Goal: Task Accomplishment & Management: Manage account settings

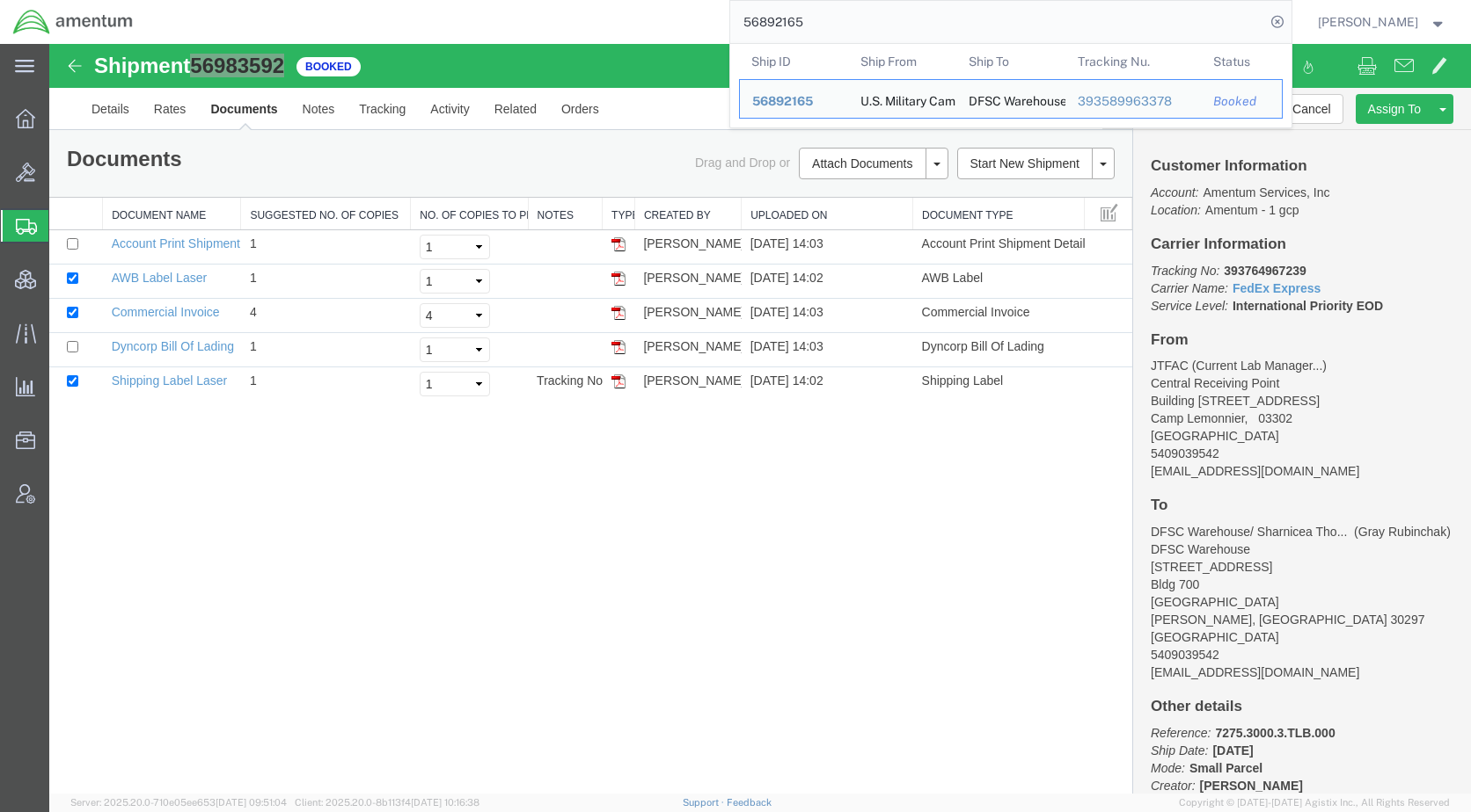
drag, startPoint x: 869, startPoint y: 28, endPoint x: 686, endPoint y: 27, distance: 183.0
click at [686, 27] on div "56892165 Ship ID Ship From Ship To Tracking Nu. Status Ship ID 56892165 Ship Fr…" at bounding box center [719, 22] width 1145 height 44
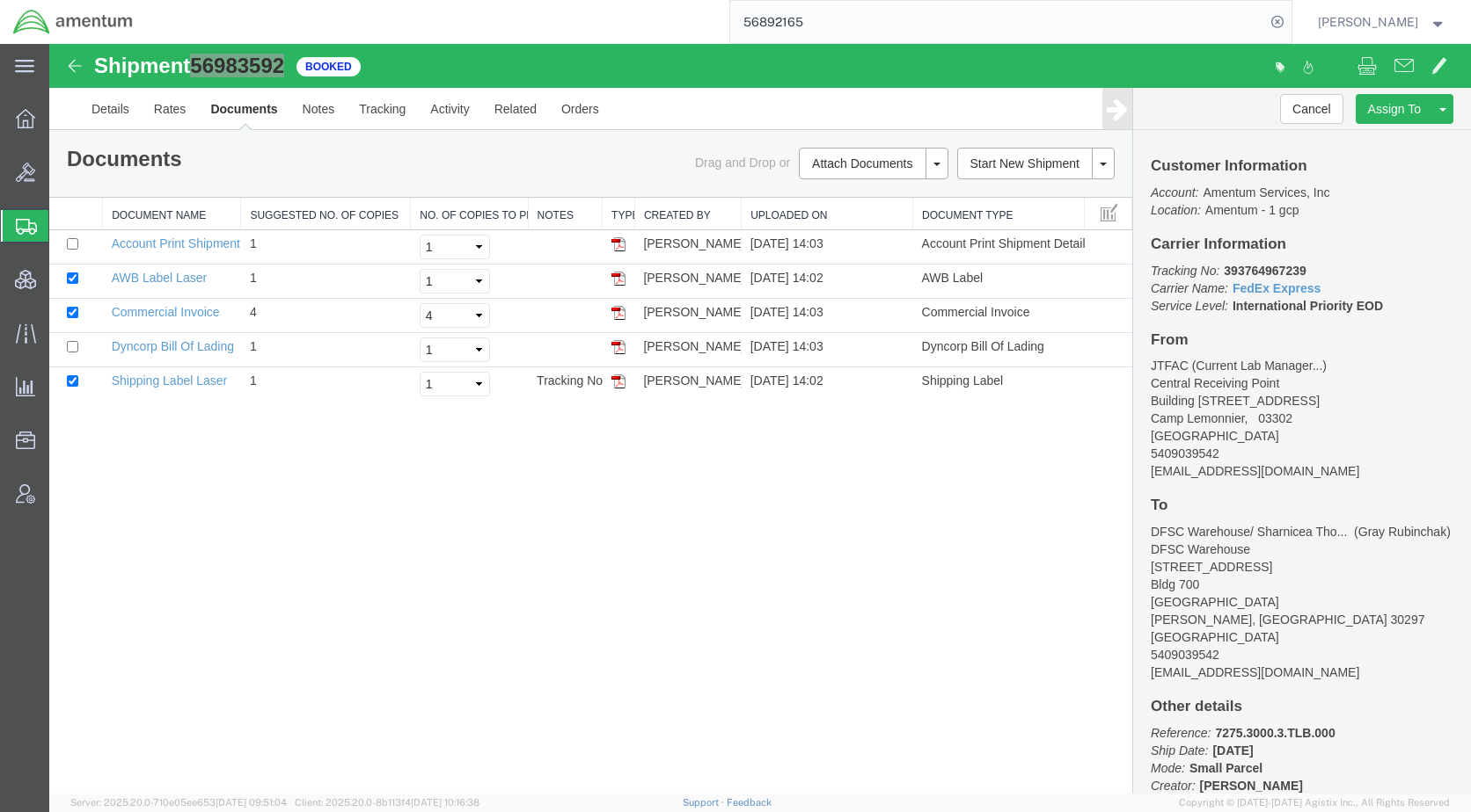
paste input "984924"
type input "56984924"
click at [1290, 25] on icon at bounding box center [1277, 22] width 25 height 25
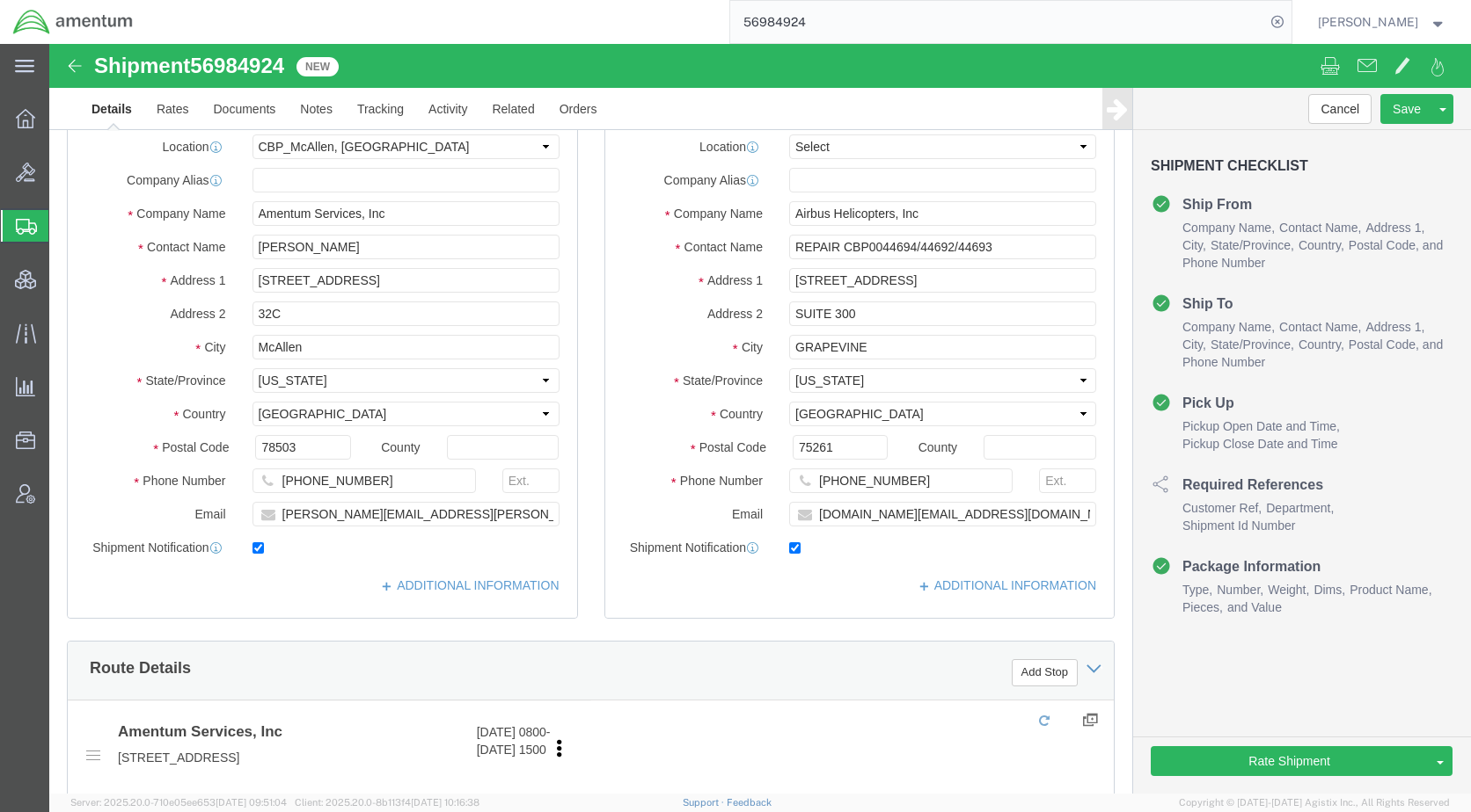
select select "49941"
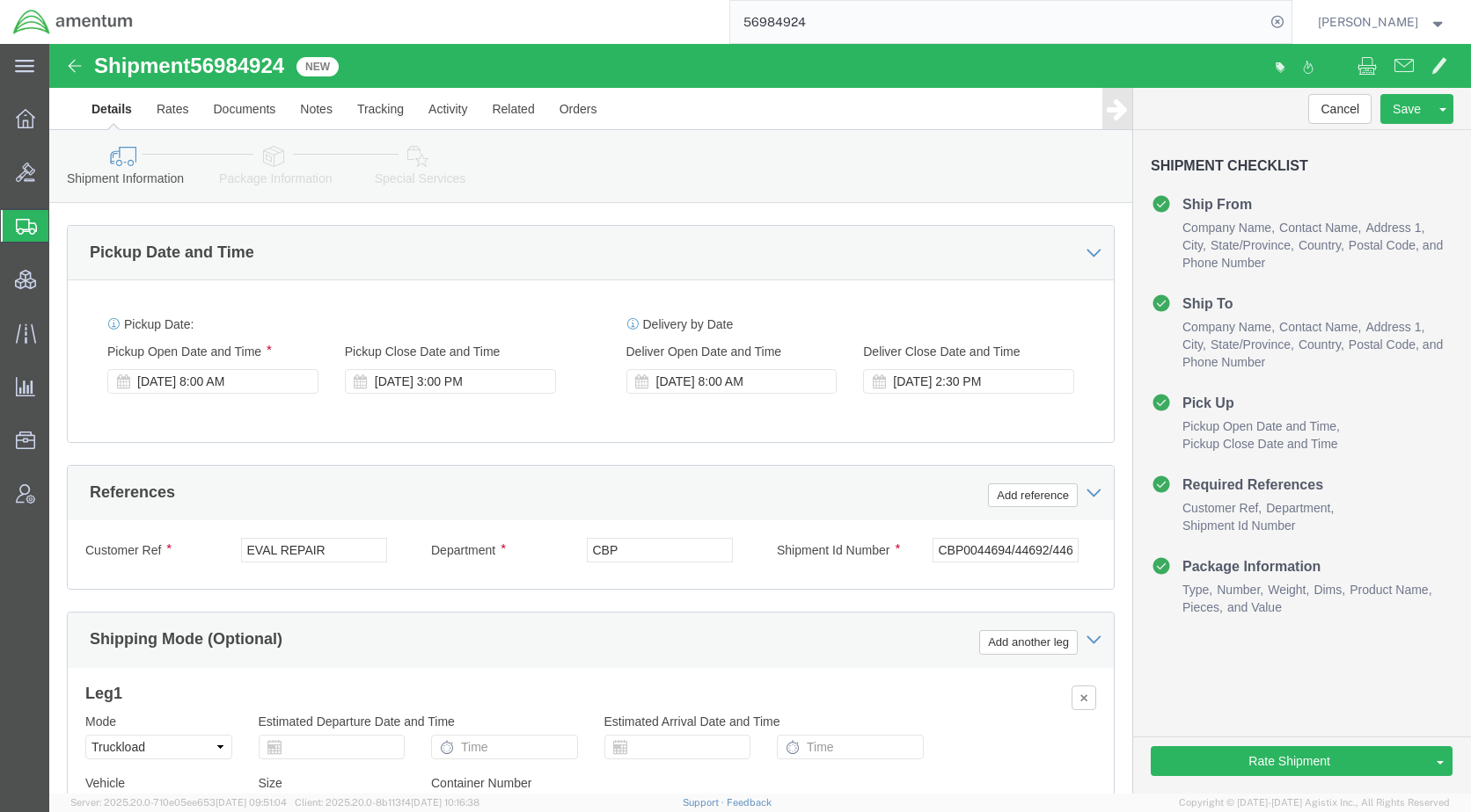
scroll to position [879, 0]
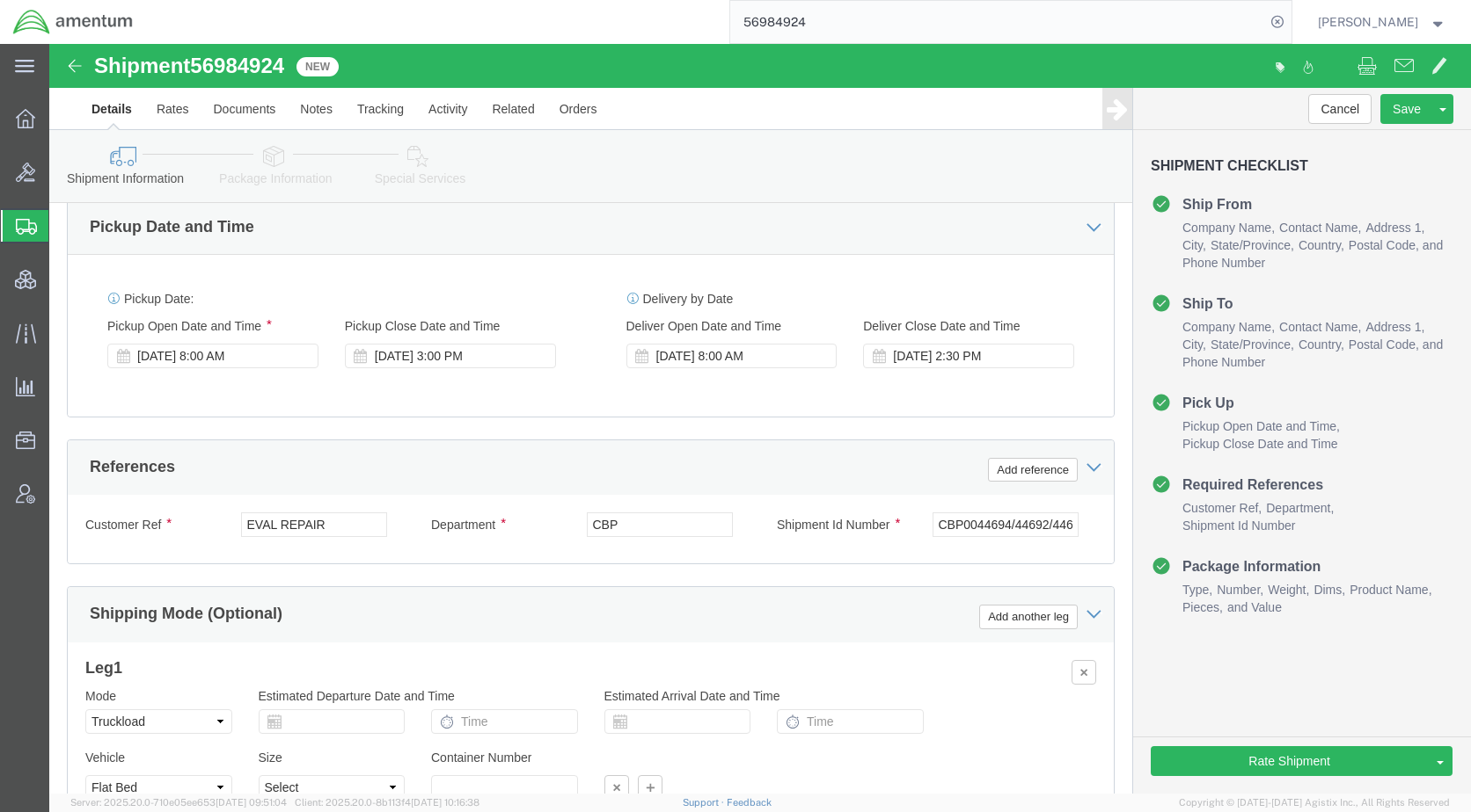
click icon
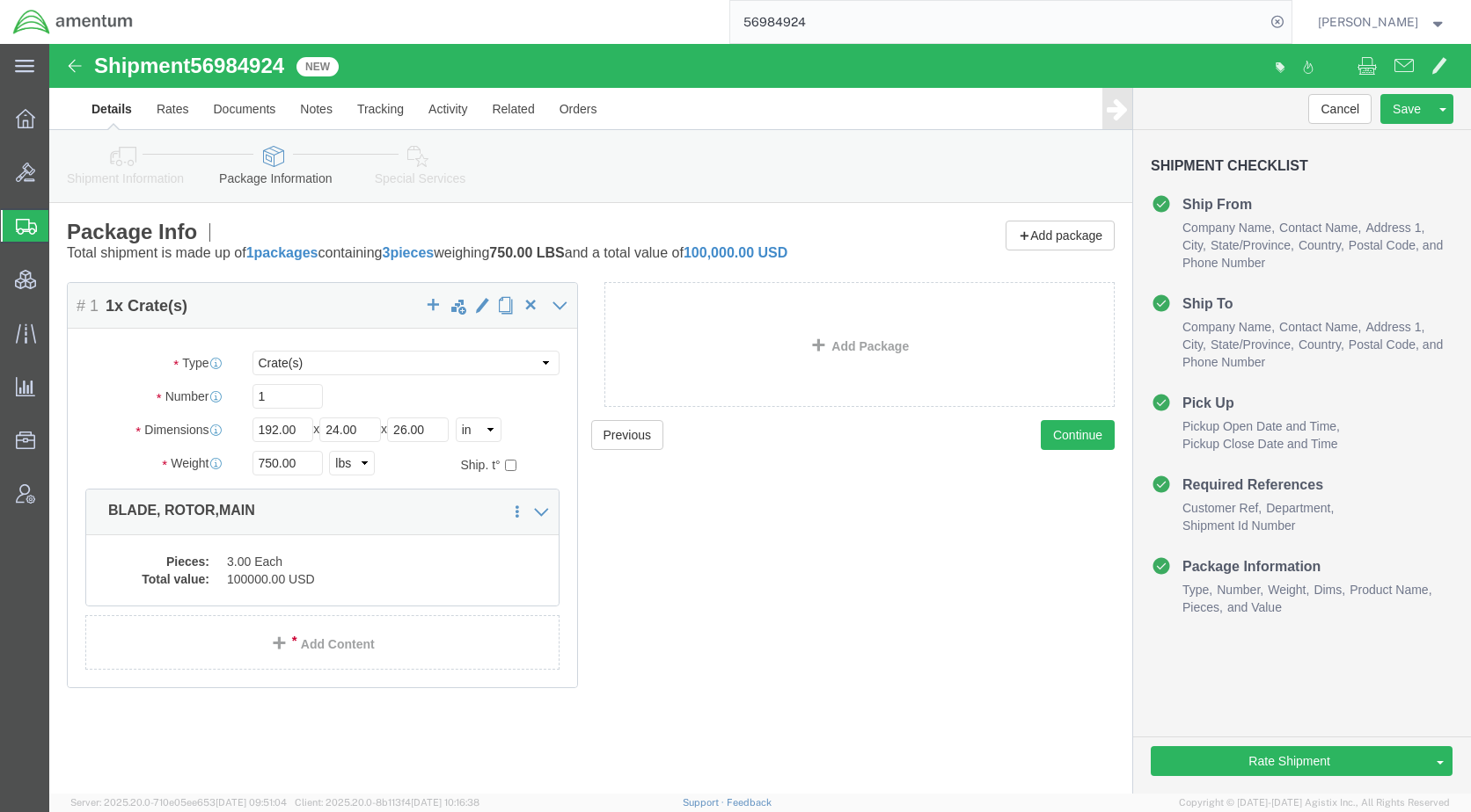
click icon
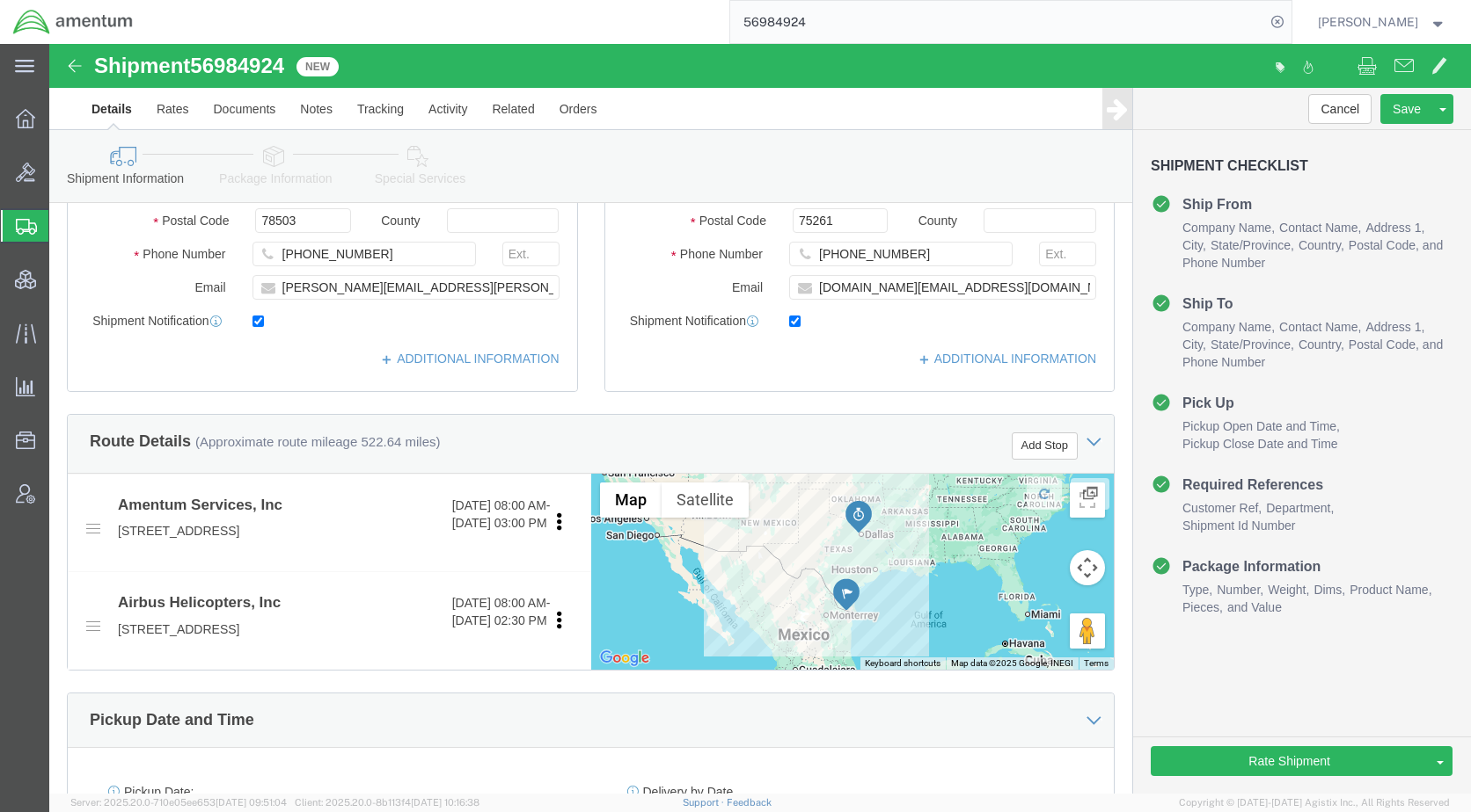
scroll to position [616, 0]
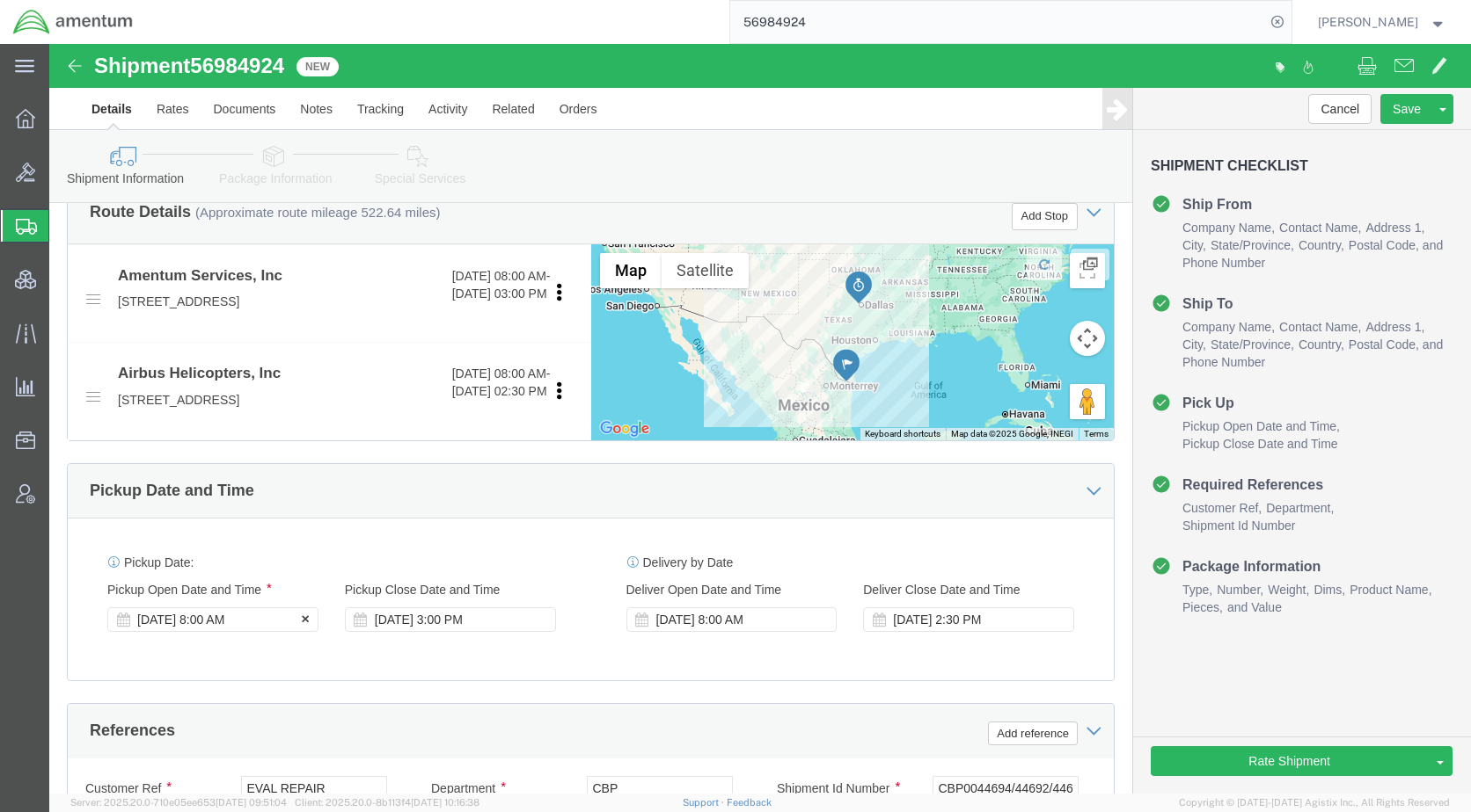
click div "[DATE] 8:00 AM"
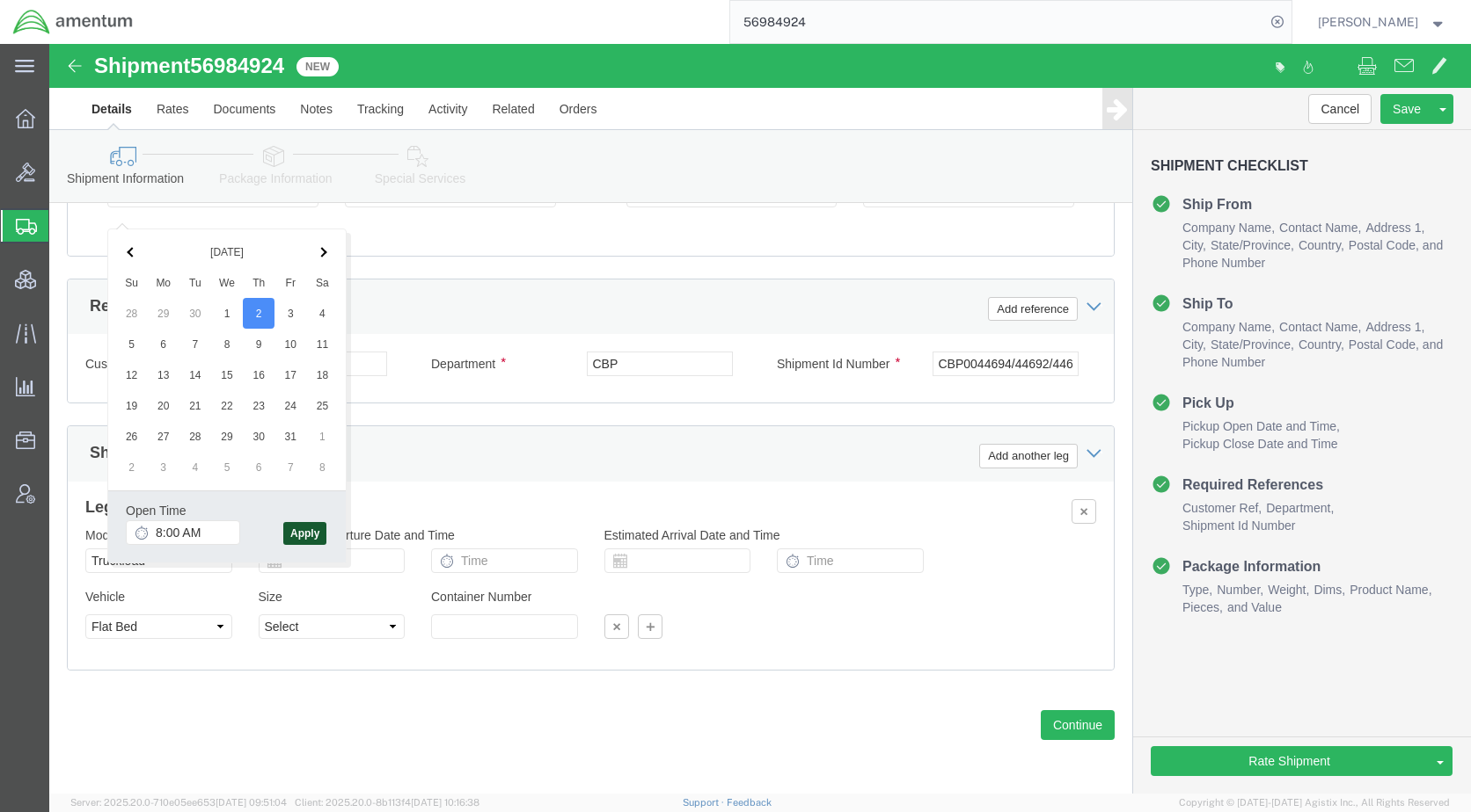
click button "Apply"
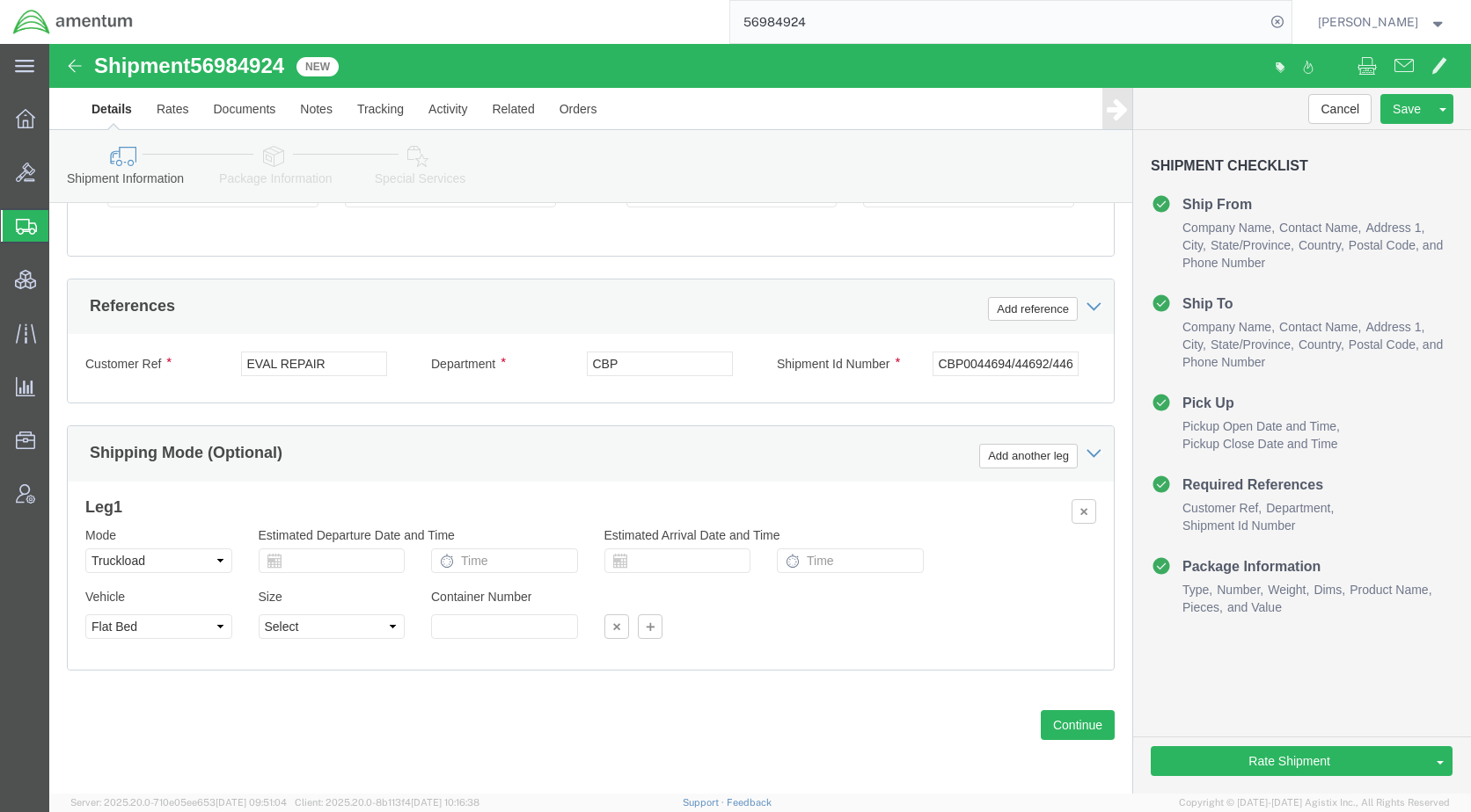
click icon
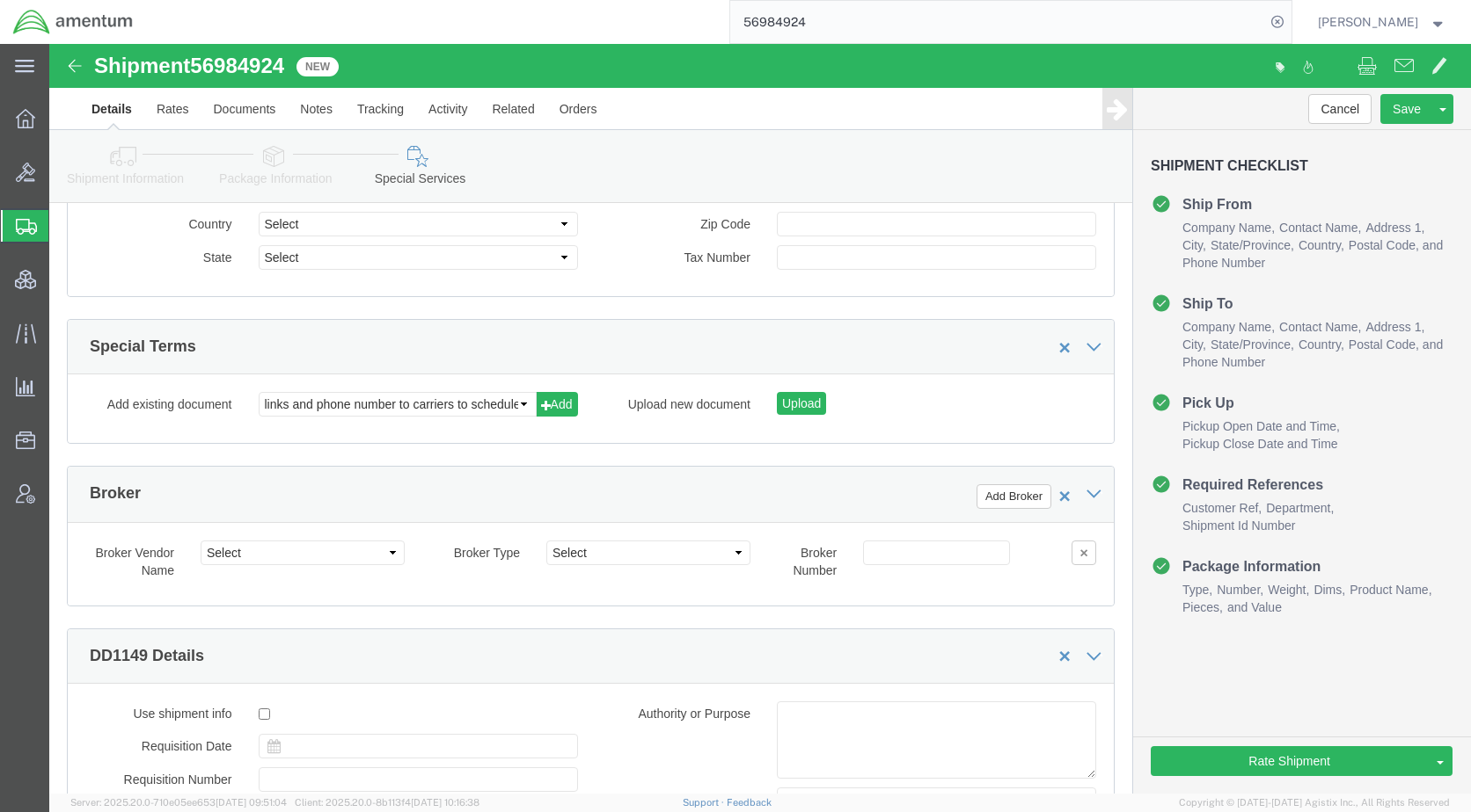
scroll to position [2517, 0]
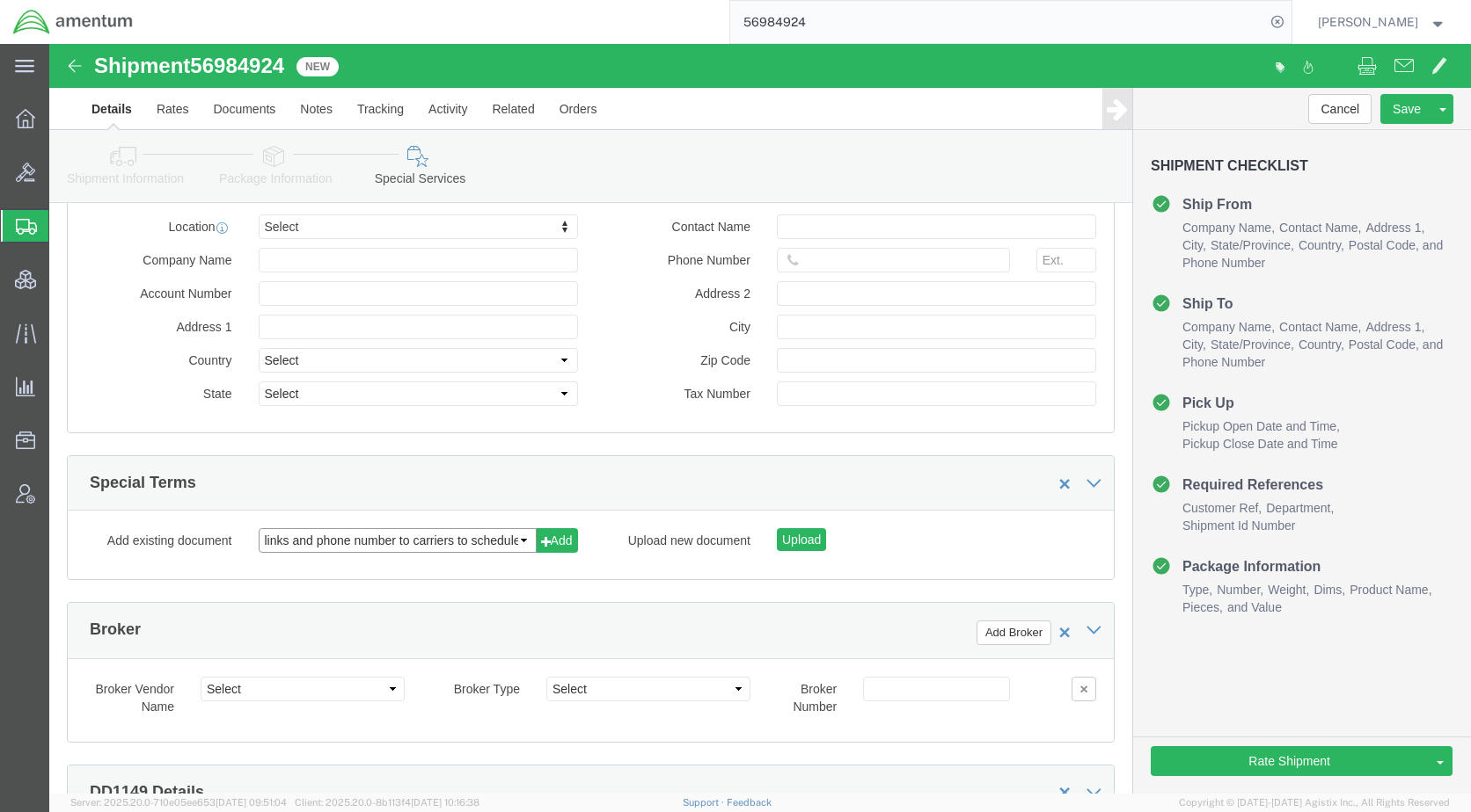
click select "links and phone number to carriers to schedule a pickup instructions for US imp…"
select select "109858247"
click select "links and phone number to carriers to schedule a pickup instructions for US imp…"
click button "Add"
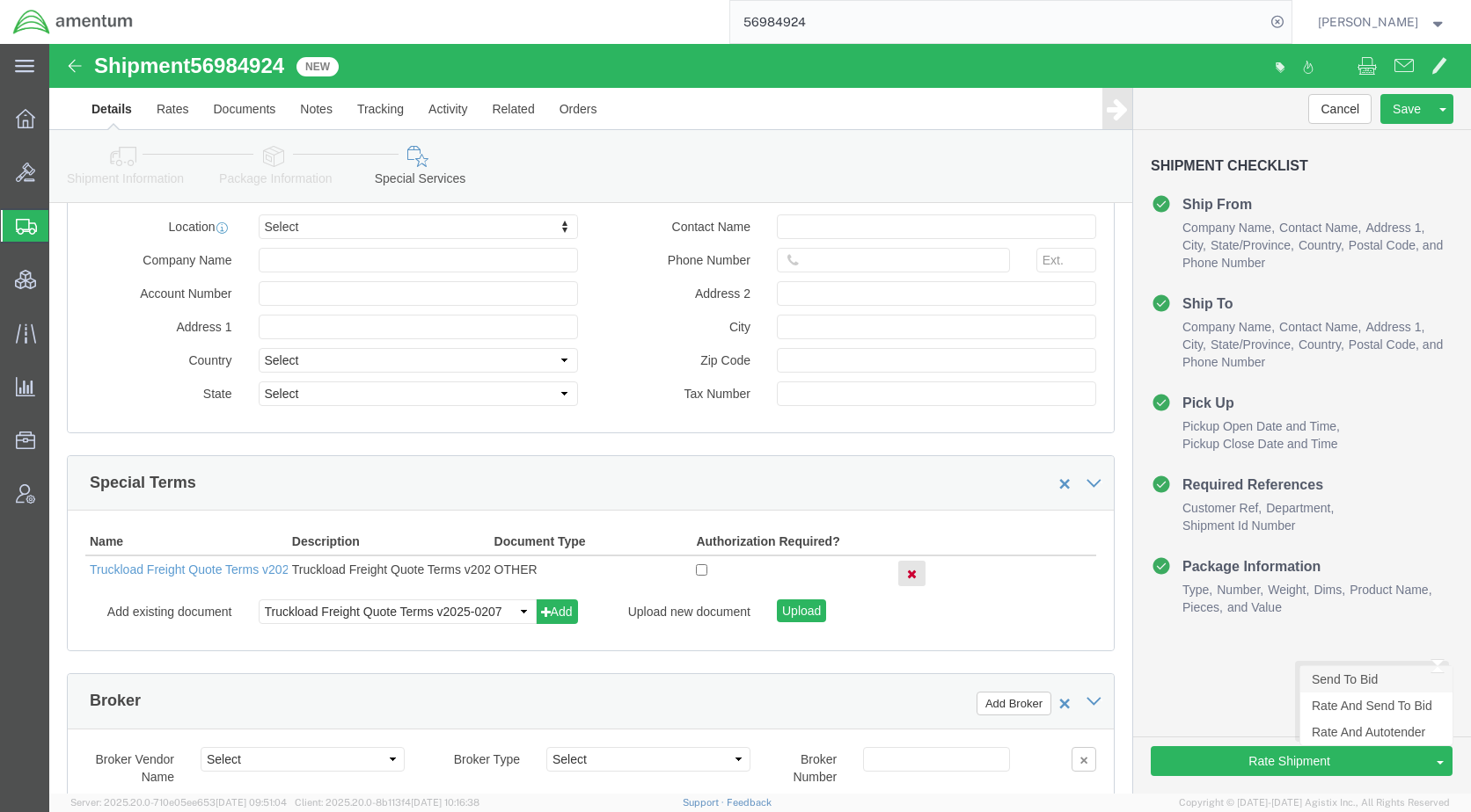
click link "Send To Bid"
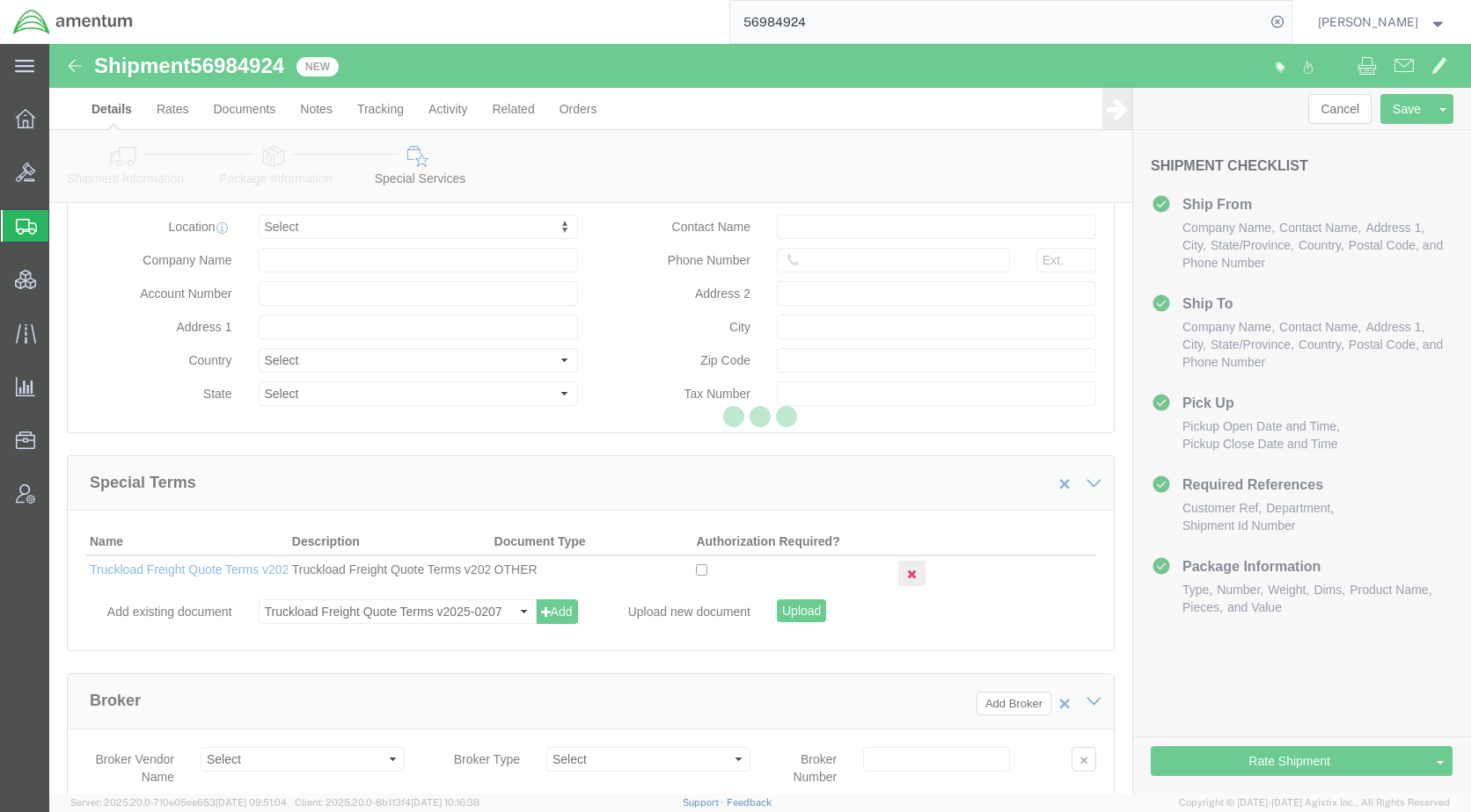
select select "TL"
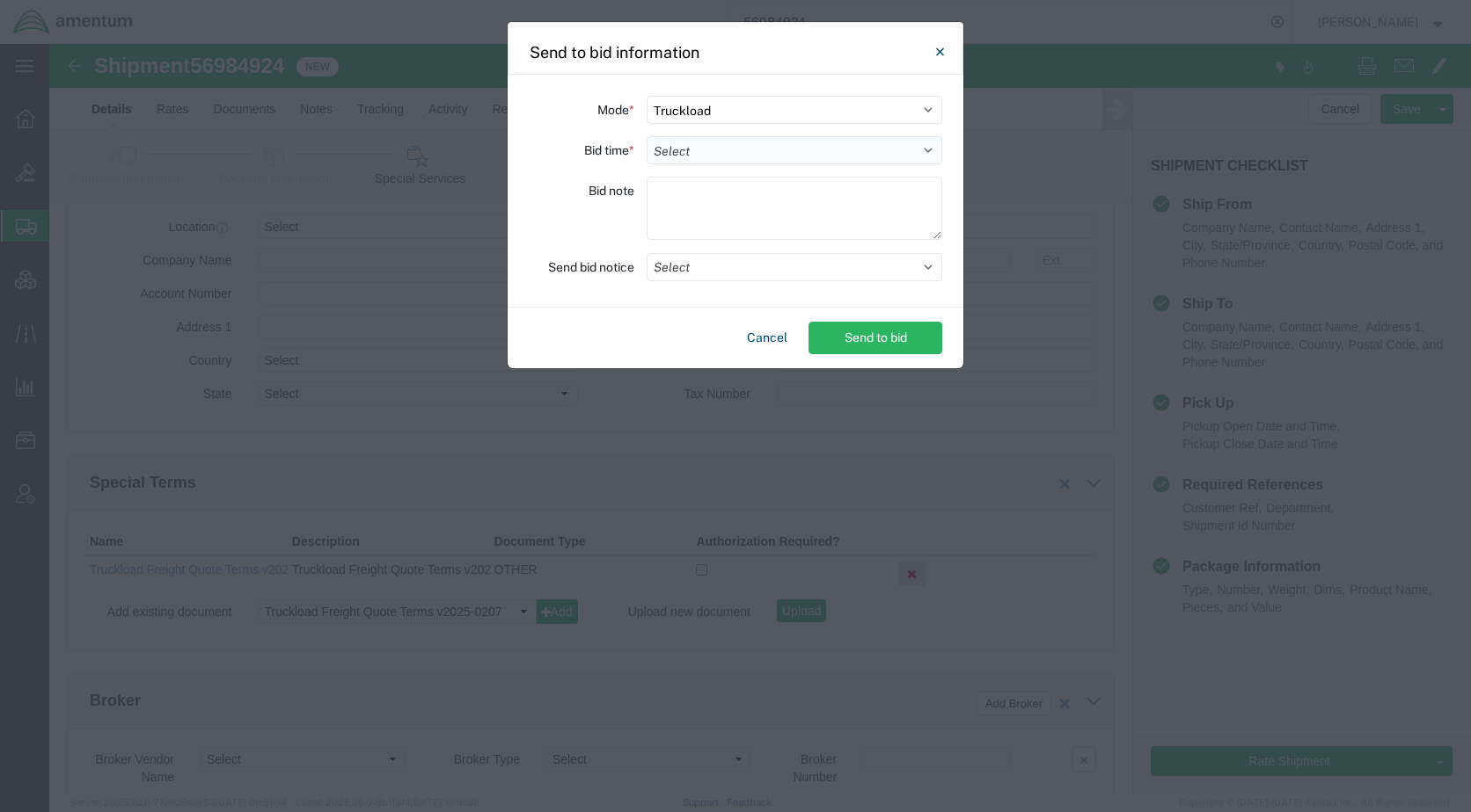
click at [736, 159] on select "Select 30 Min (Rush) 1 Hour (Rush) 2 Hours (Rush) 4 Hours (Rush) 8 Hours (Rush)…" at bounding box center [794, 150] width 296 height 28
select select "24"
click at [646, 136] on select "Select 30 Min (Rush) 1 Hour (Rush) 2 Hours (Rush) 4 Hours (Rush) 8 Hours (Rush)…" at bounding box center [794, 150] width 296 height 28
click at [698, 262] on button "Select" at bounding box center [794, 267] width 296 height 28
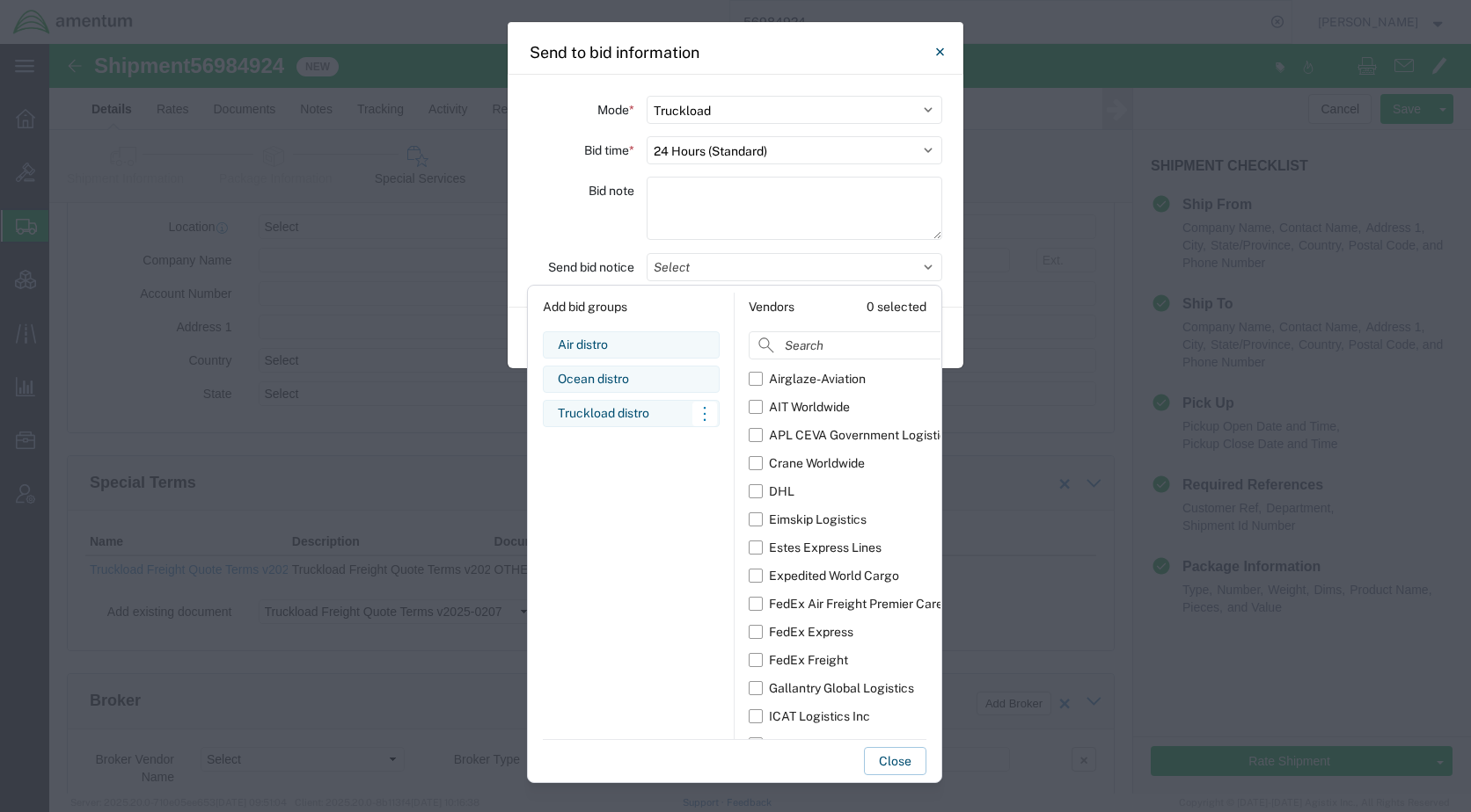
click at [612, 414] on div "Truckload distro" at bounding box center [630, 414] width 146 height 19
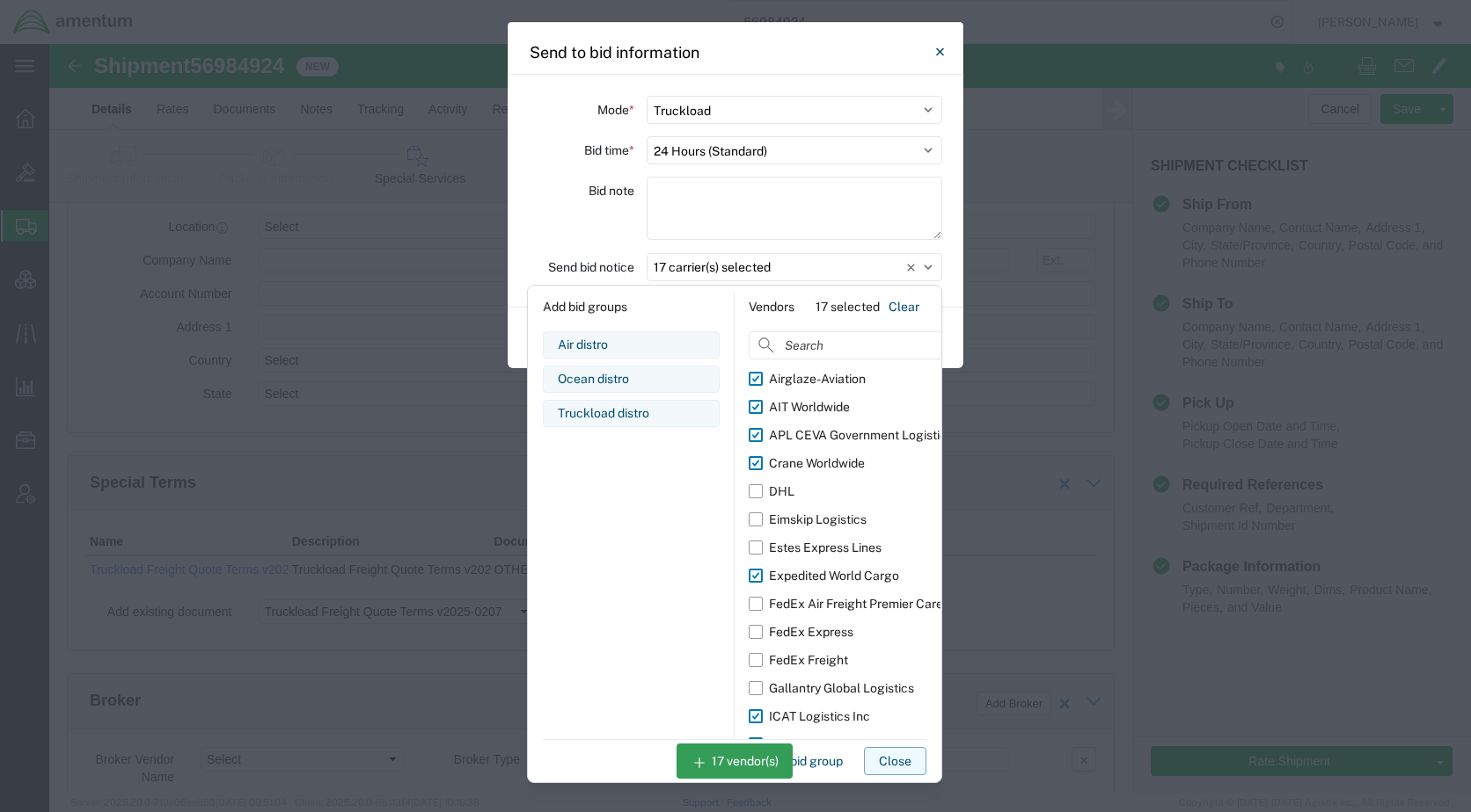
click at [886, 758] on button "Close" at bounding box center [895, 761] width 62 height 28
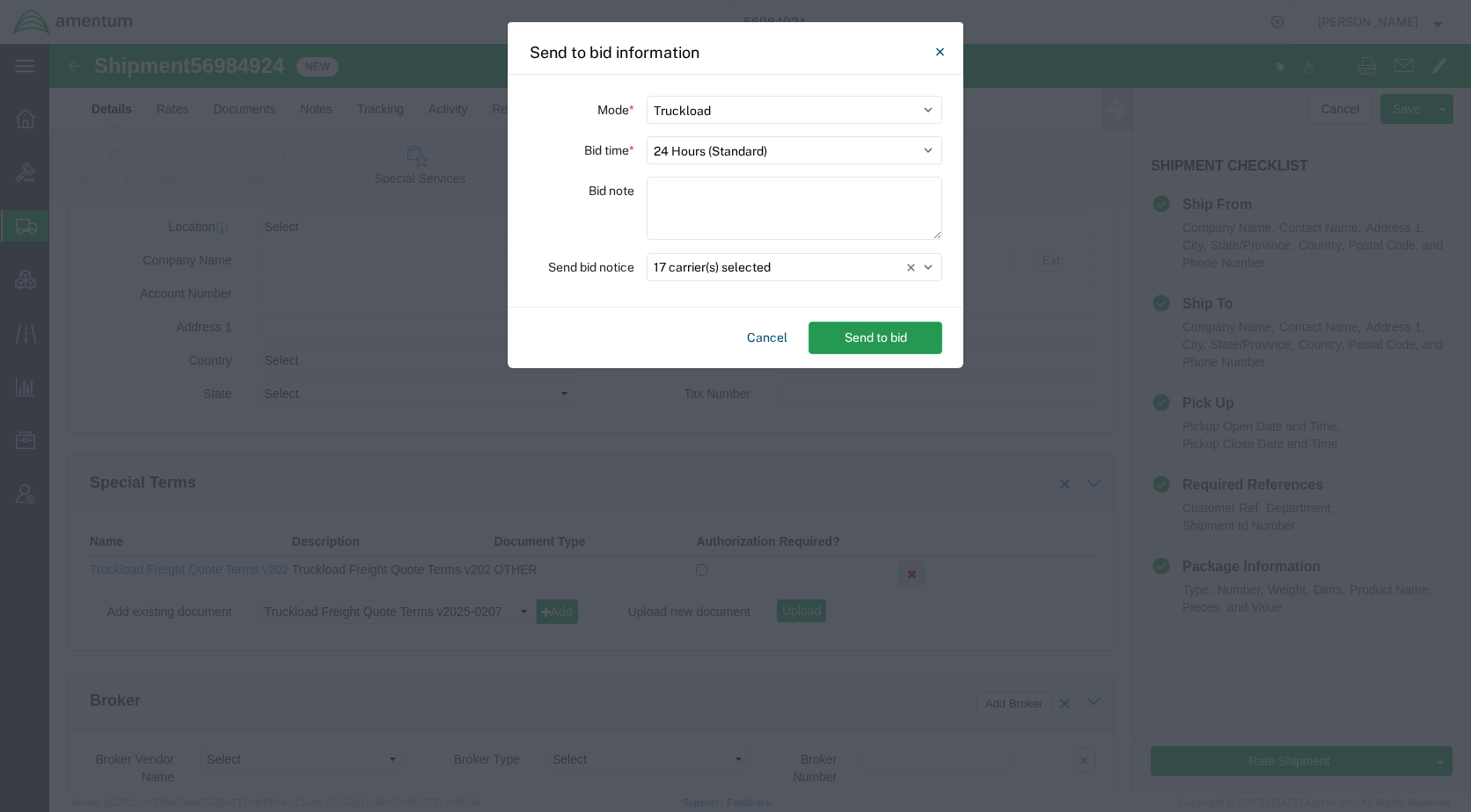
click at [861, 338] on button "Send to bid" at bounding box center [876, 338] width 134 height 32
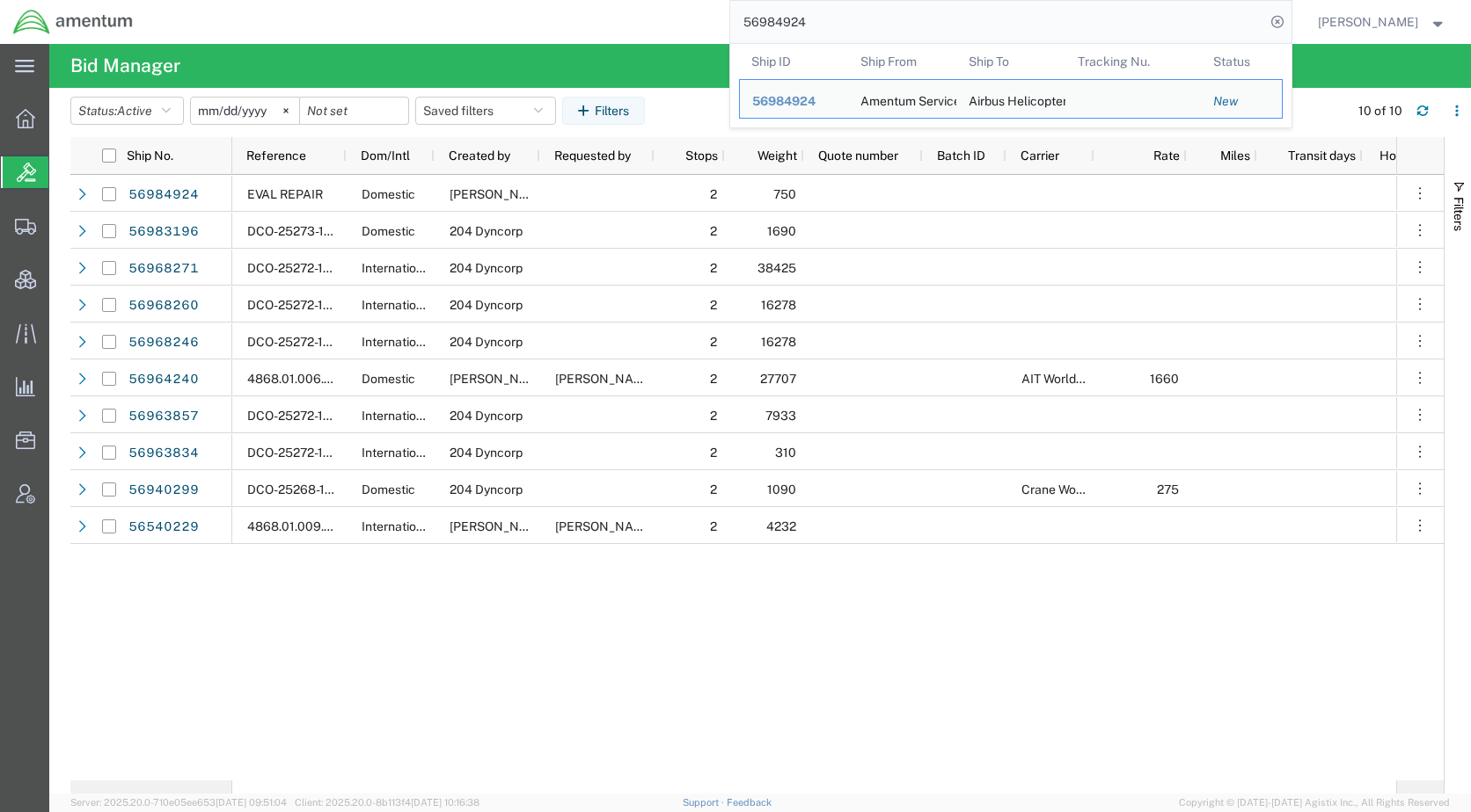
drag, startPoint x: 884, startPoint y: 20, endPoint x: 727, endPoint y: 30, distance: 157.3
click at [727, 30] on div "56984924 Ship ID Ship From Ship To Tracking Nu. Status Ship ID 56984924 Ship Fr…" at bounding box center [719, 22] width 1145 height 44
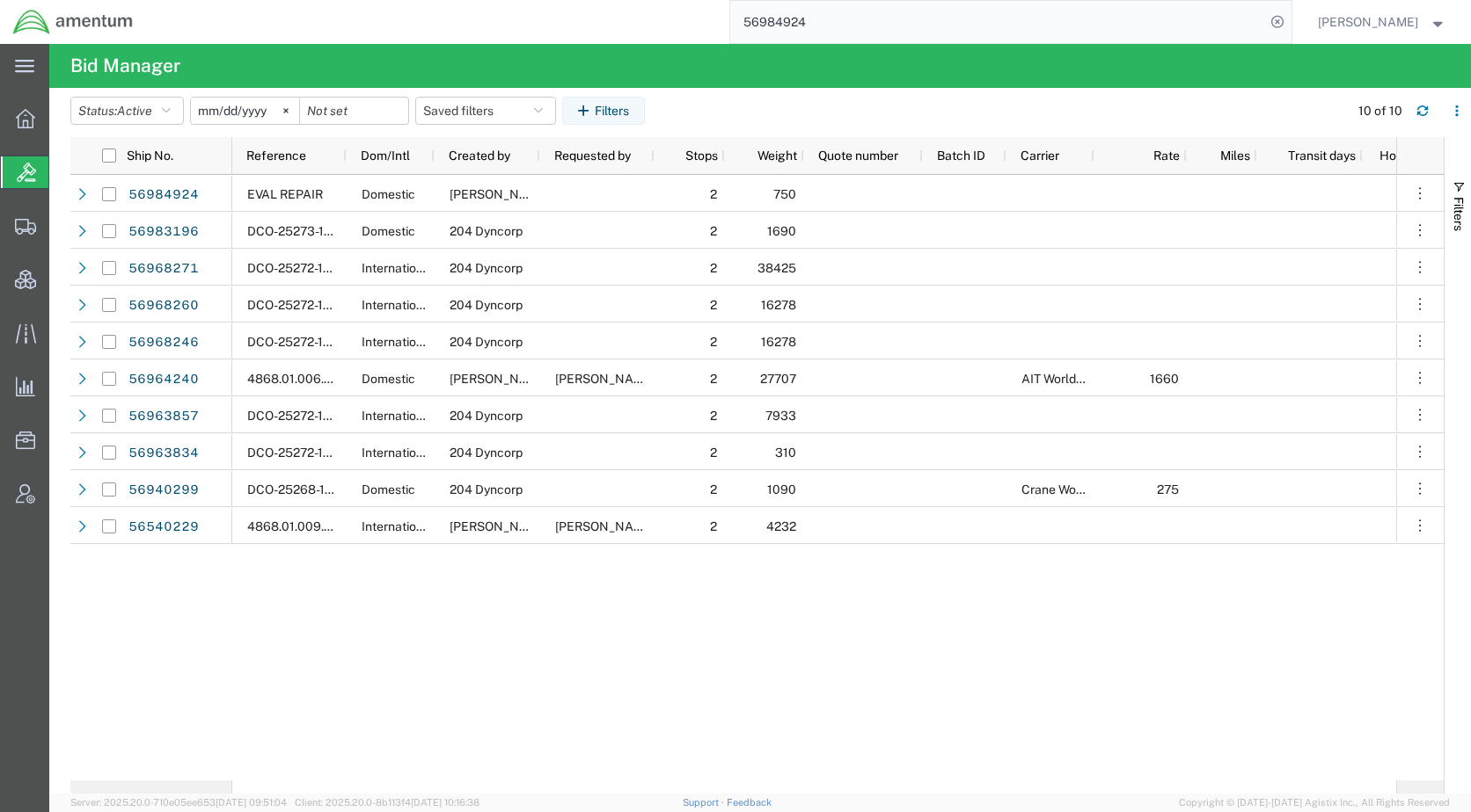
paste input "5728"
type input "56985728"
click at [1290, 22] on icon at bounding box center [1277, 22] width 25 height 25
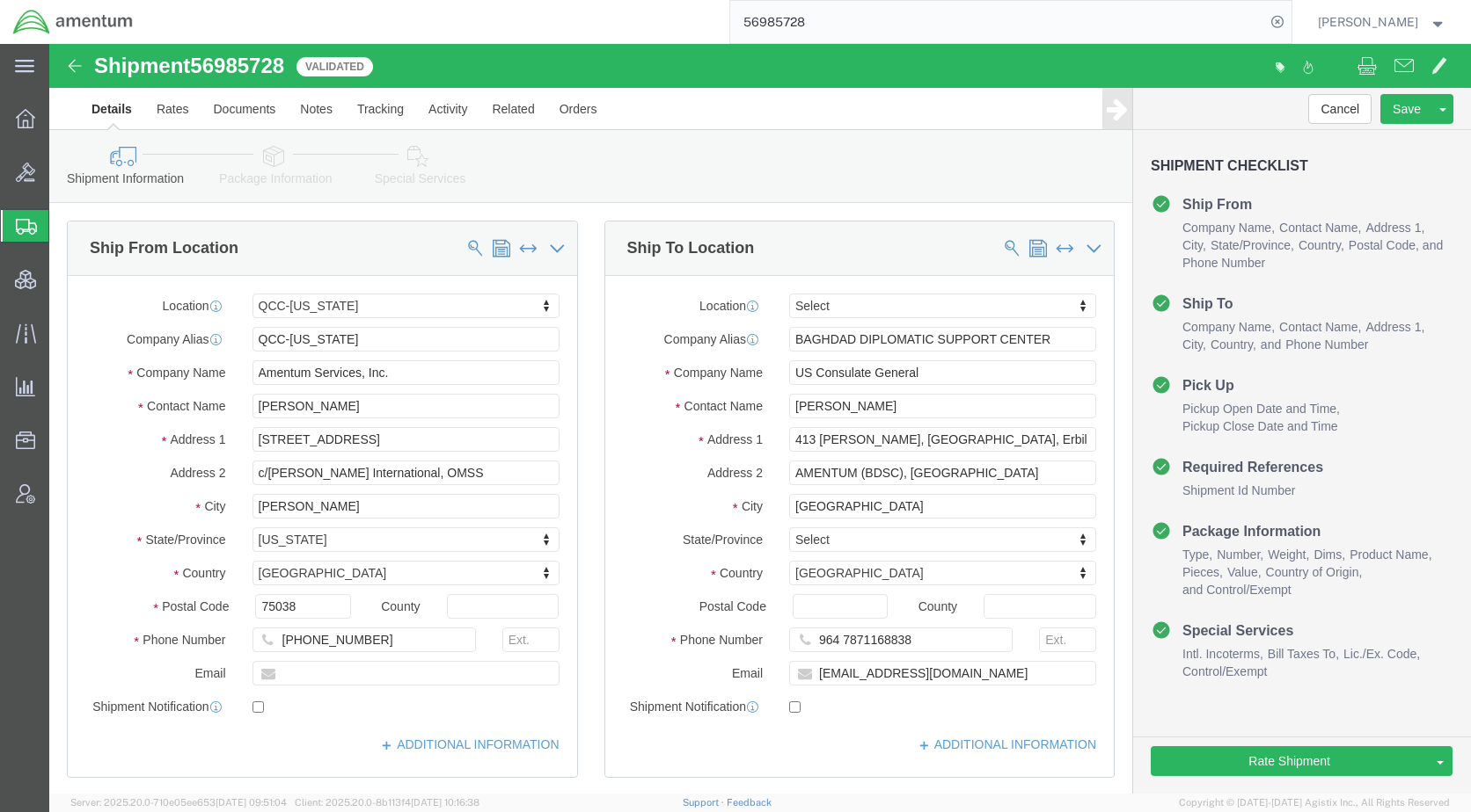
select select "42668"
select select
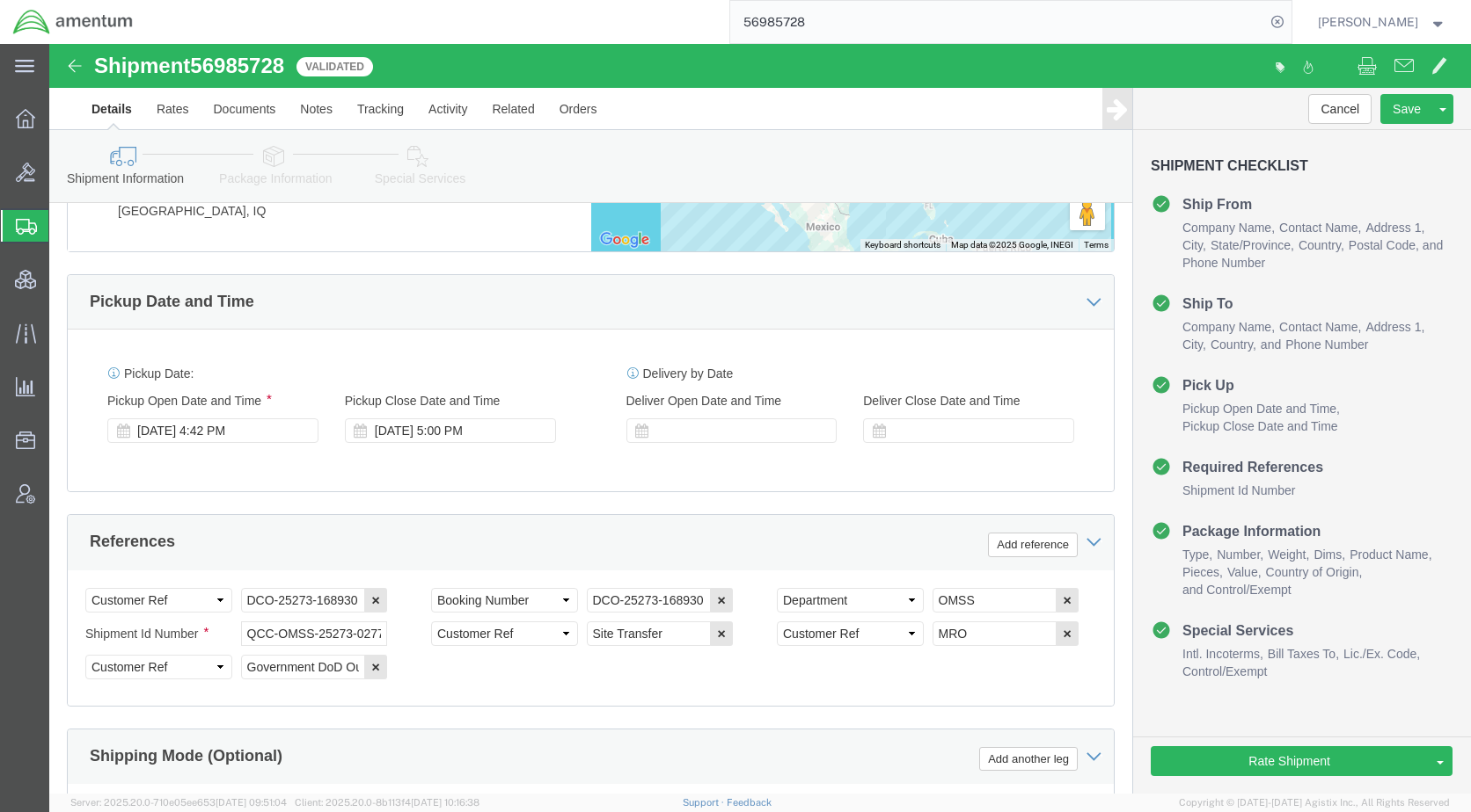
scroll to position [1157, 0]
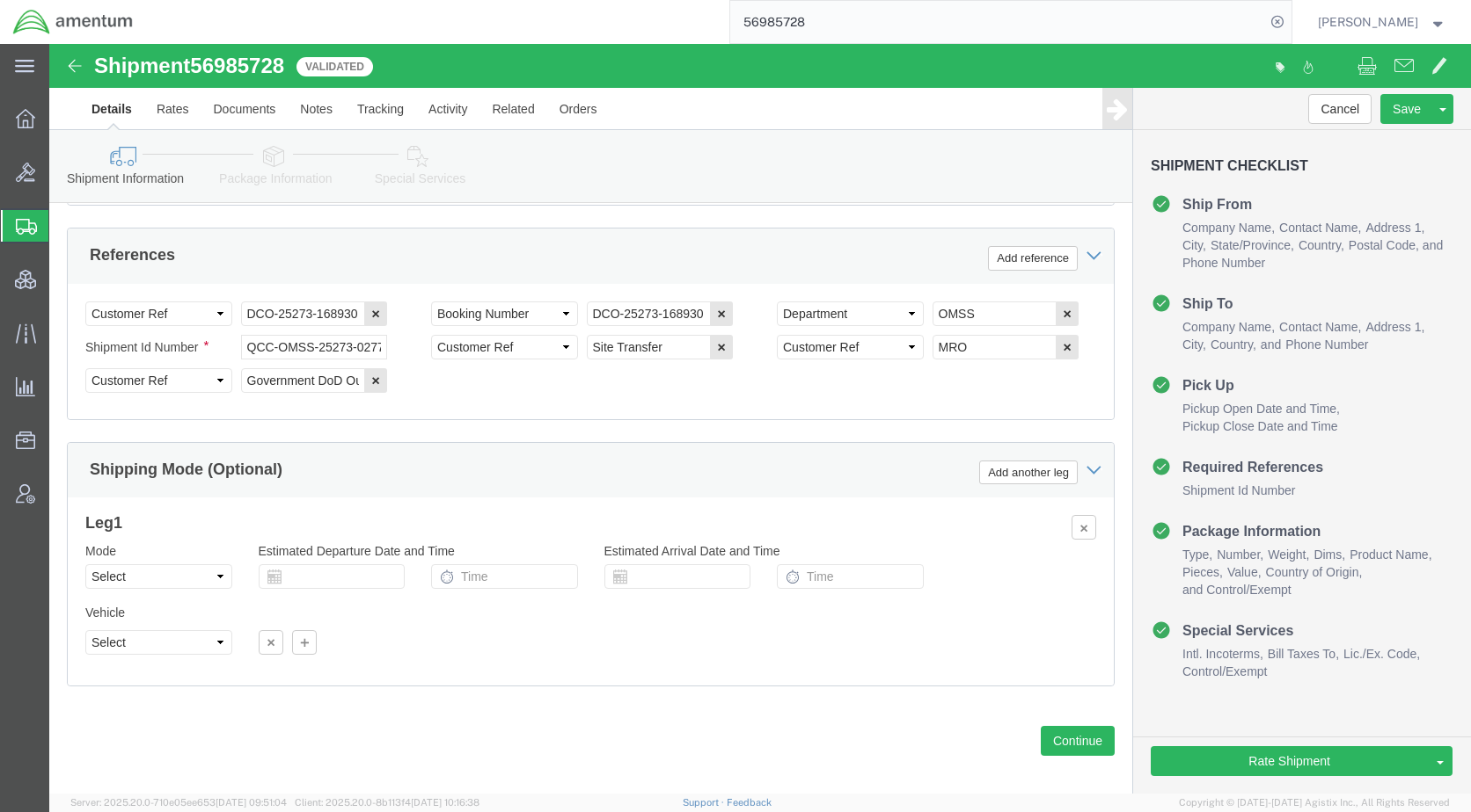
click icon
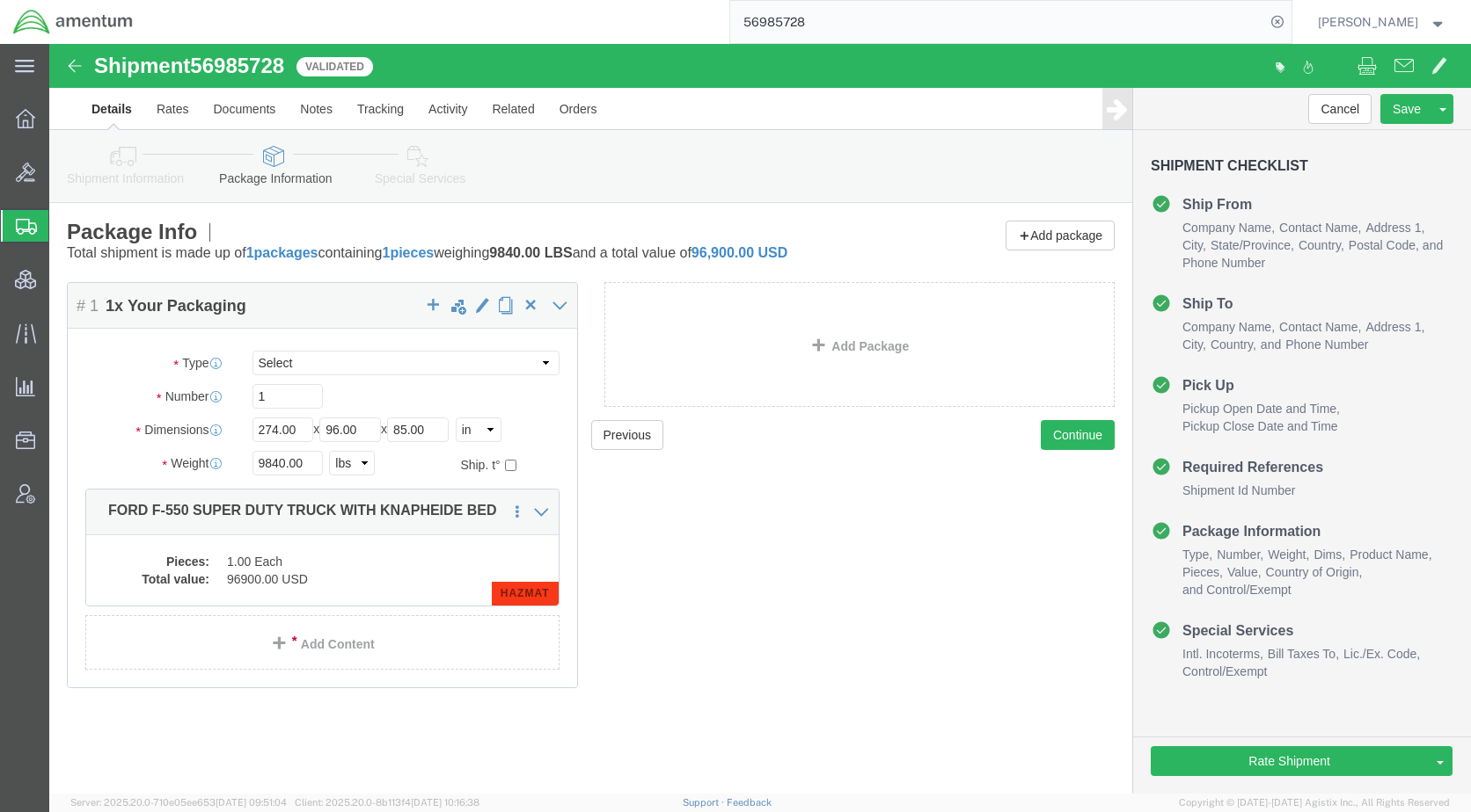
click icon
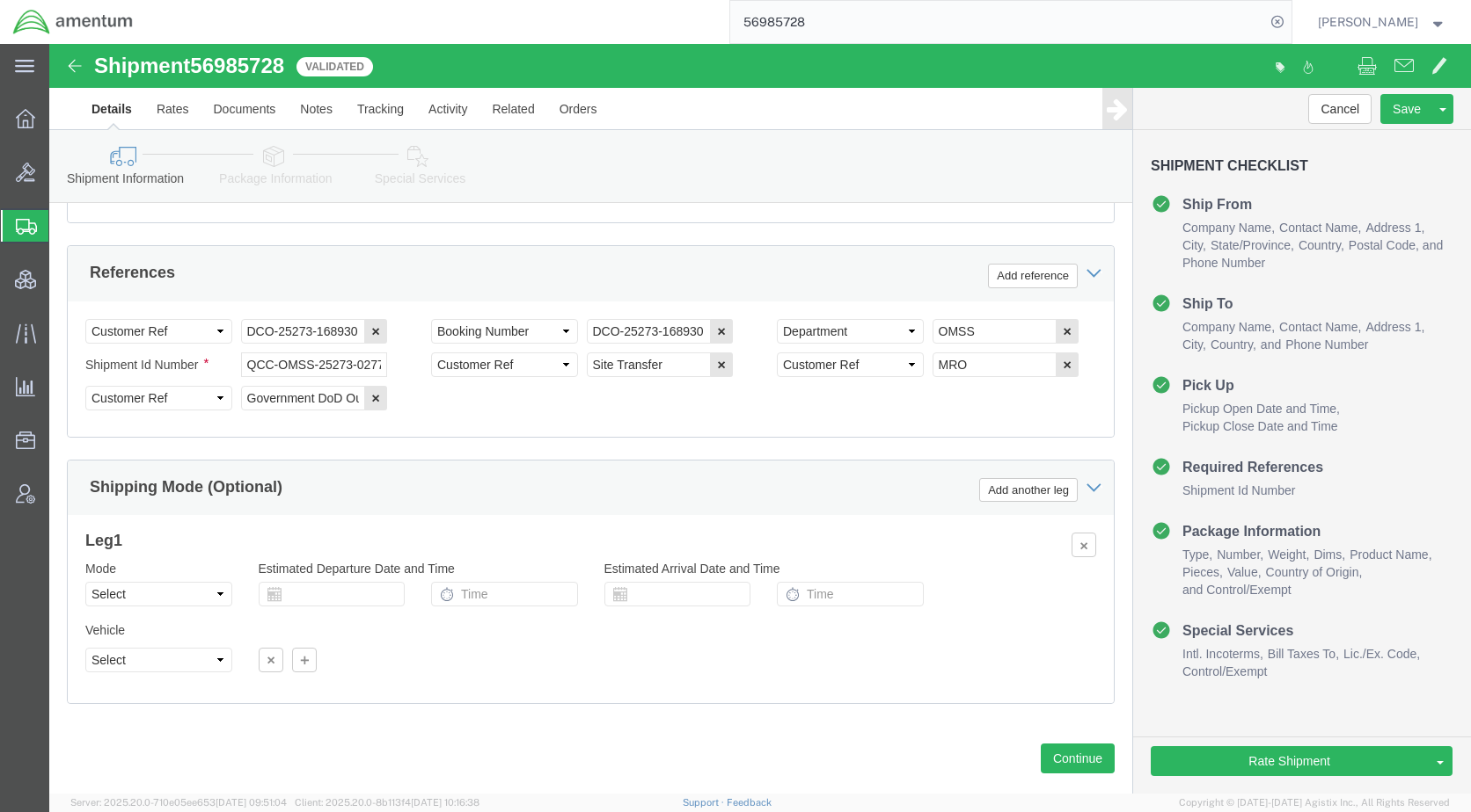
scroll to position [1157, 0]
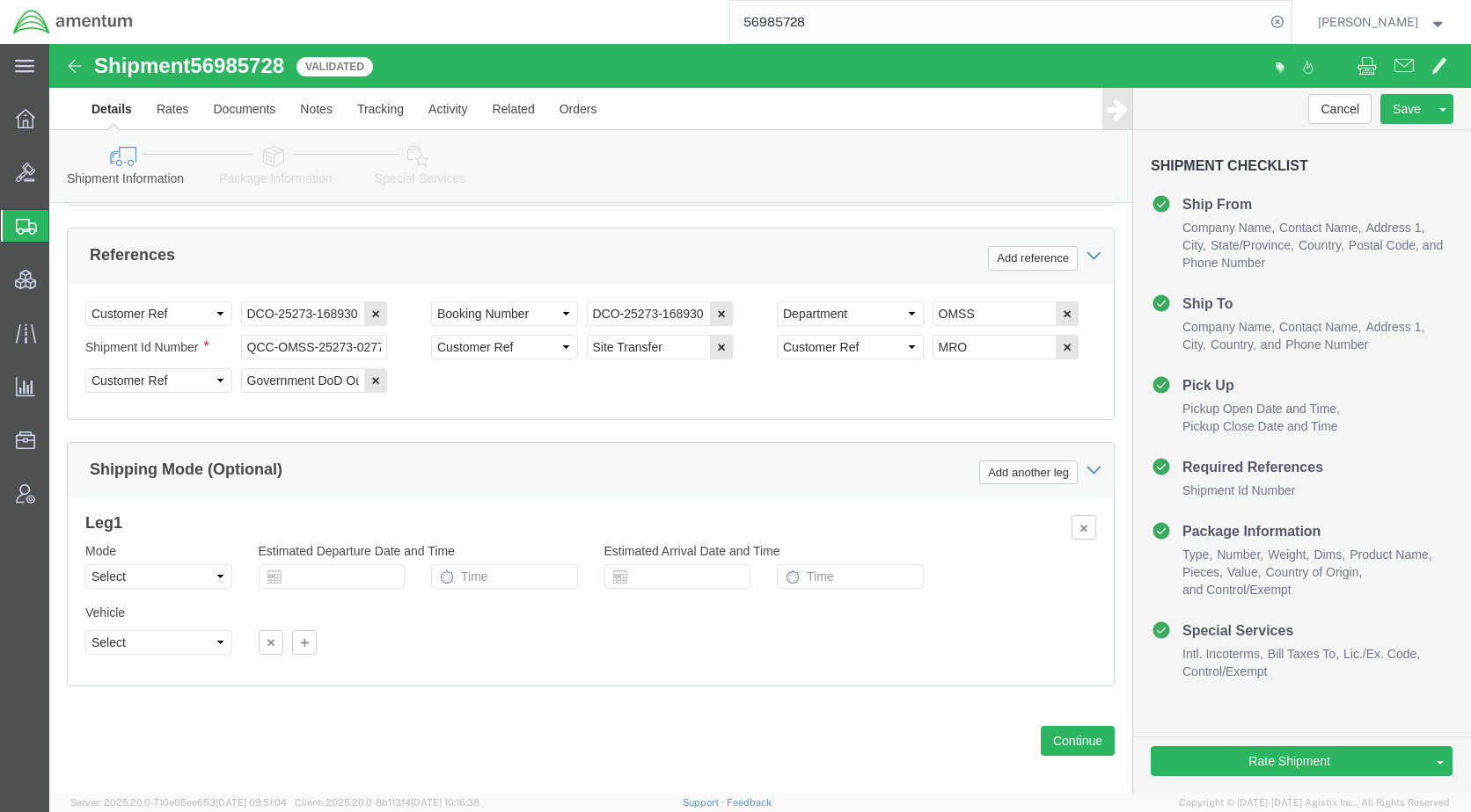
click at [62, 223] on span "Shipments" at bounding box center [55, 226] width 14 height 35
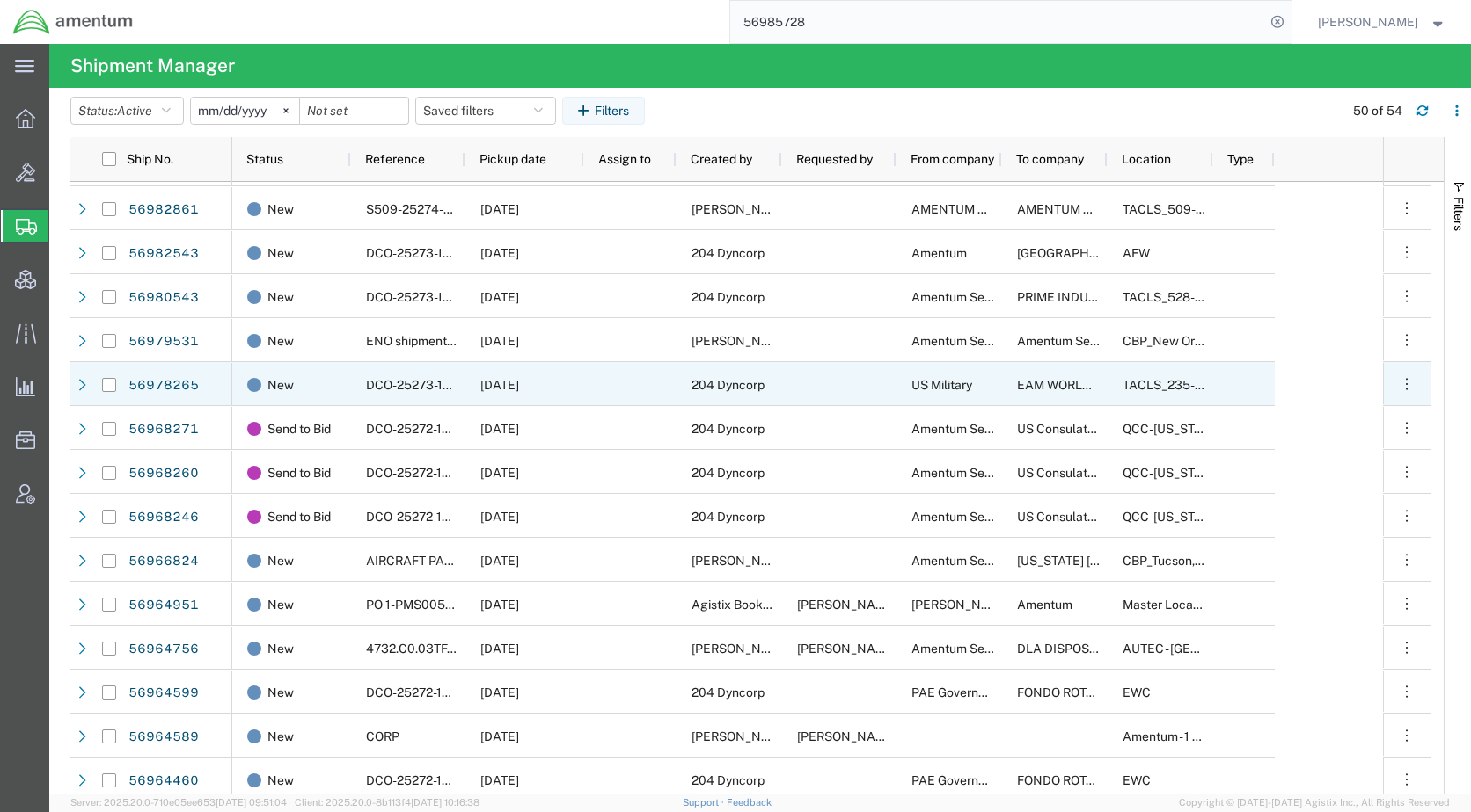
scroll to position [263, 0]
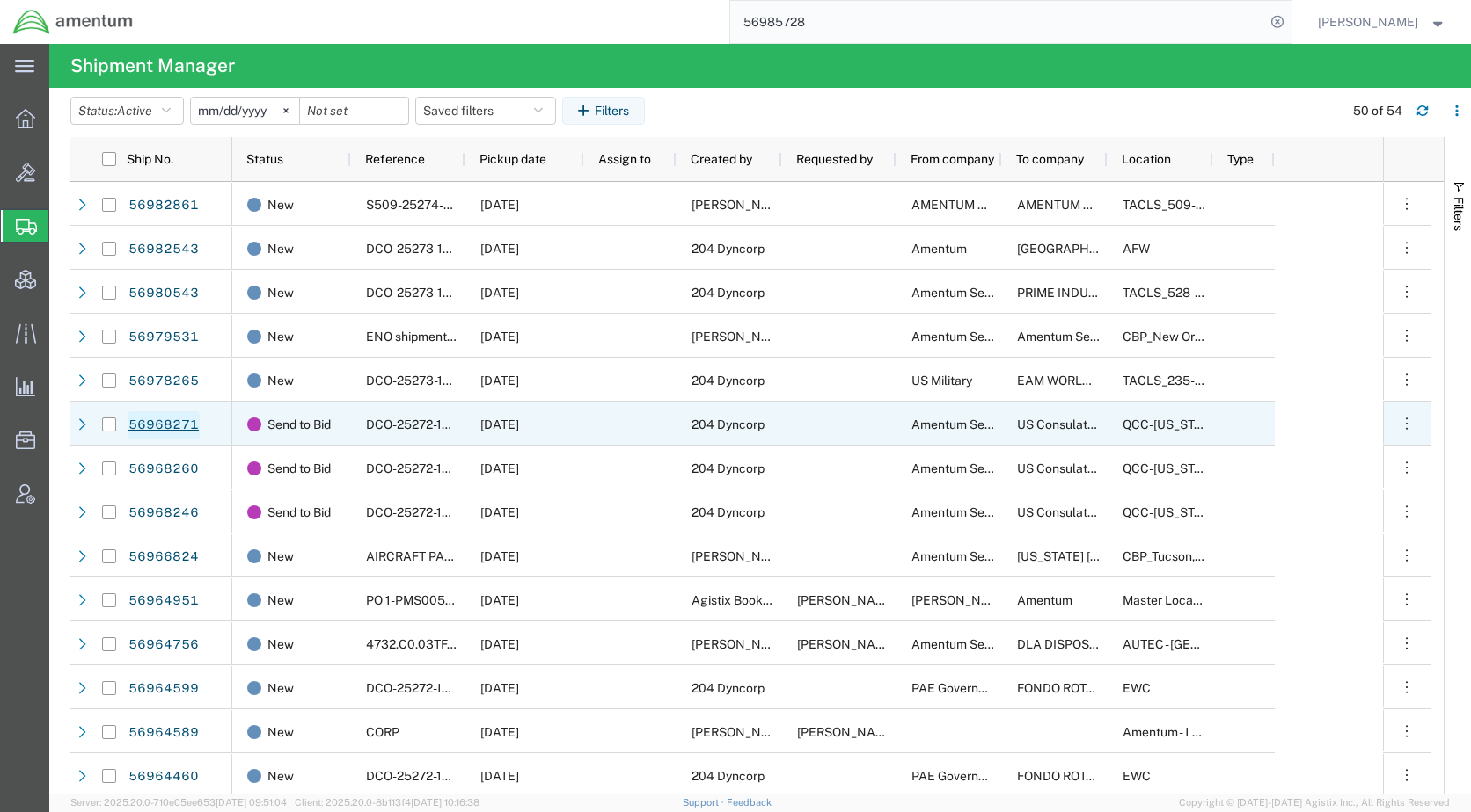
click at [171, 422] on link "56968271" at bounding box center [163, 426] width 72 height 28
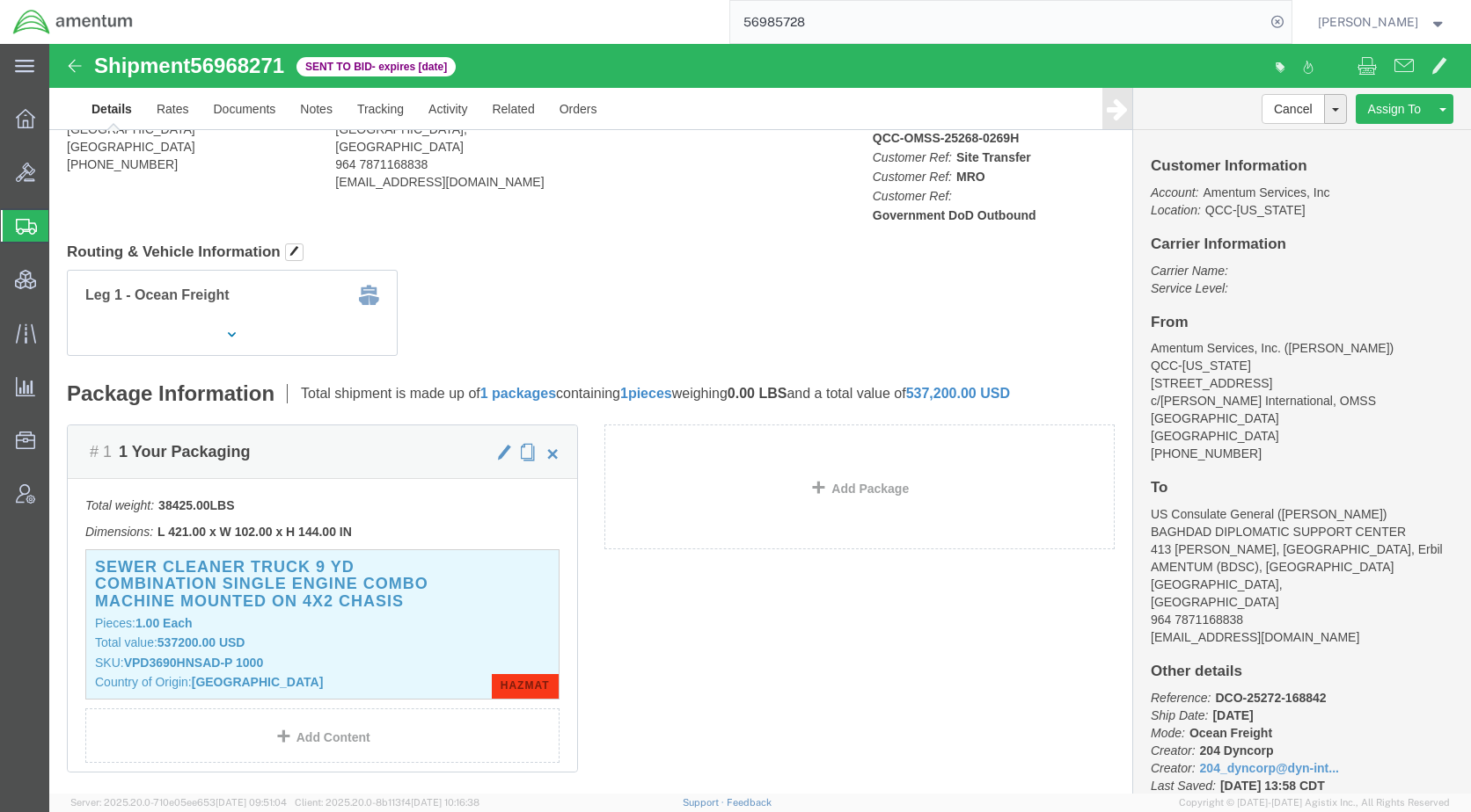
scroll to position [176, 0]
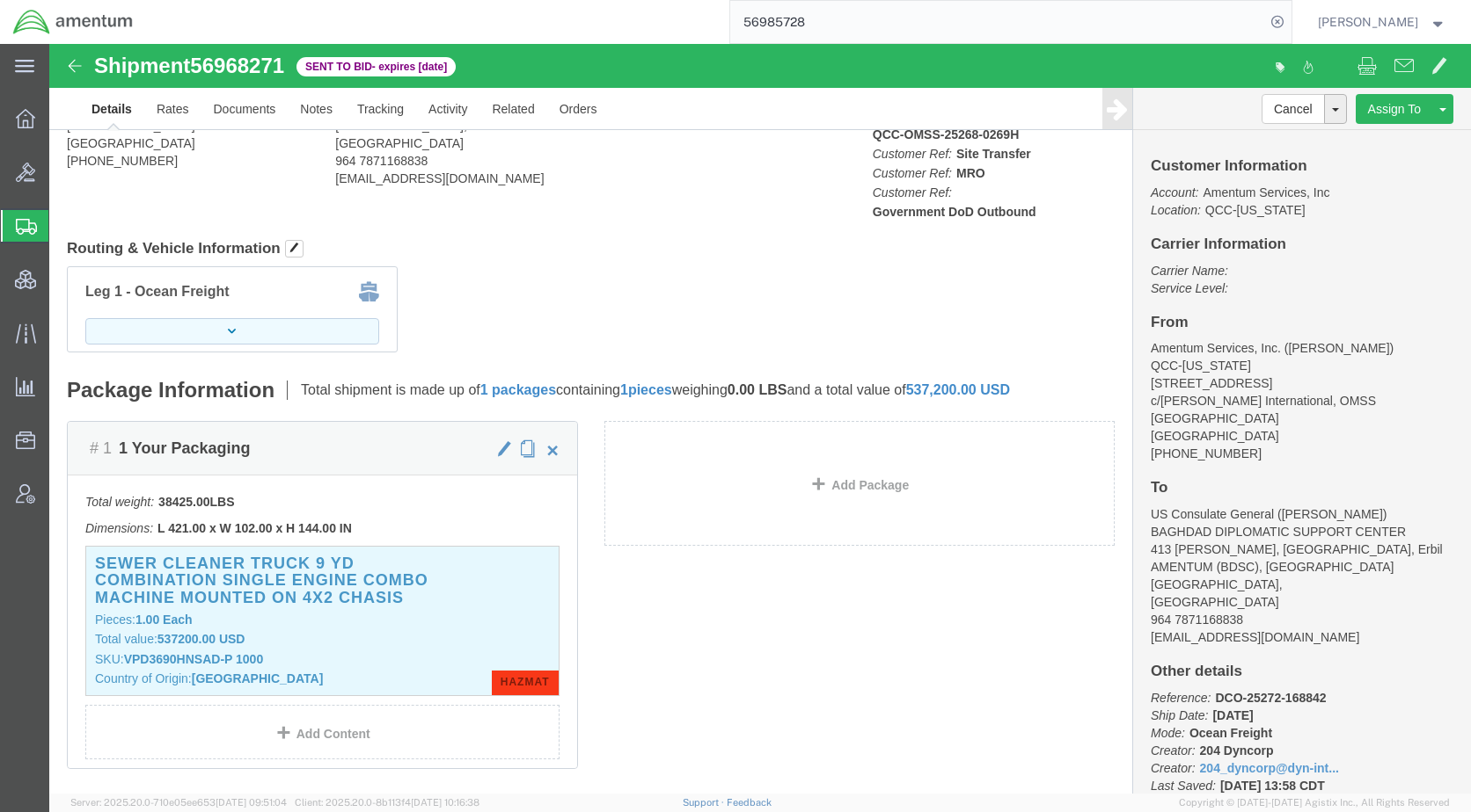
click button "button"
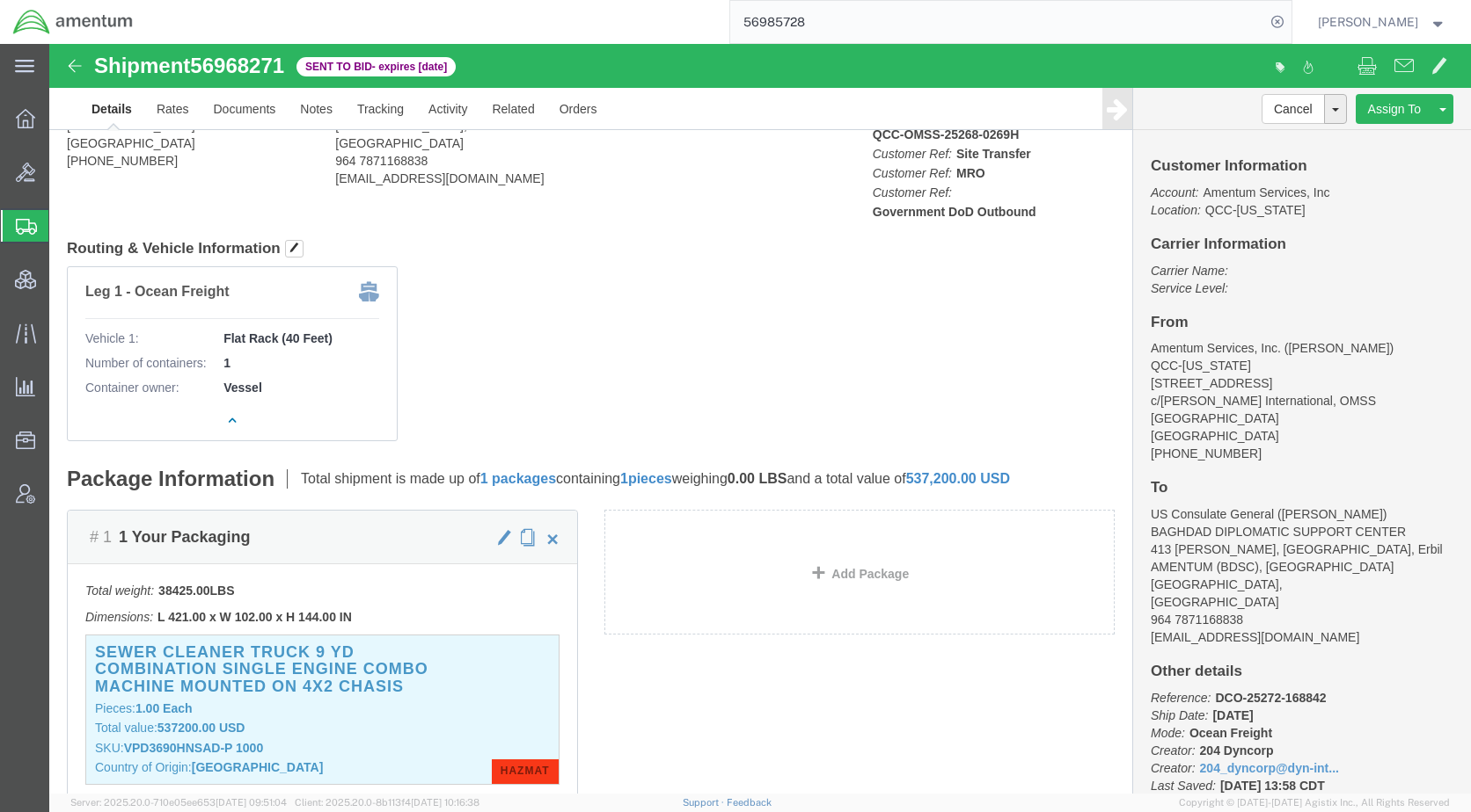
click at [967, 30] on input "56985728" at bounding box center [998, 22] width 535 height 42
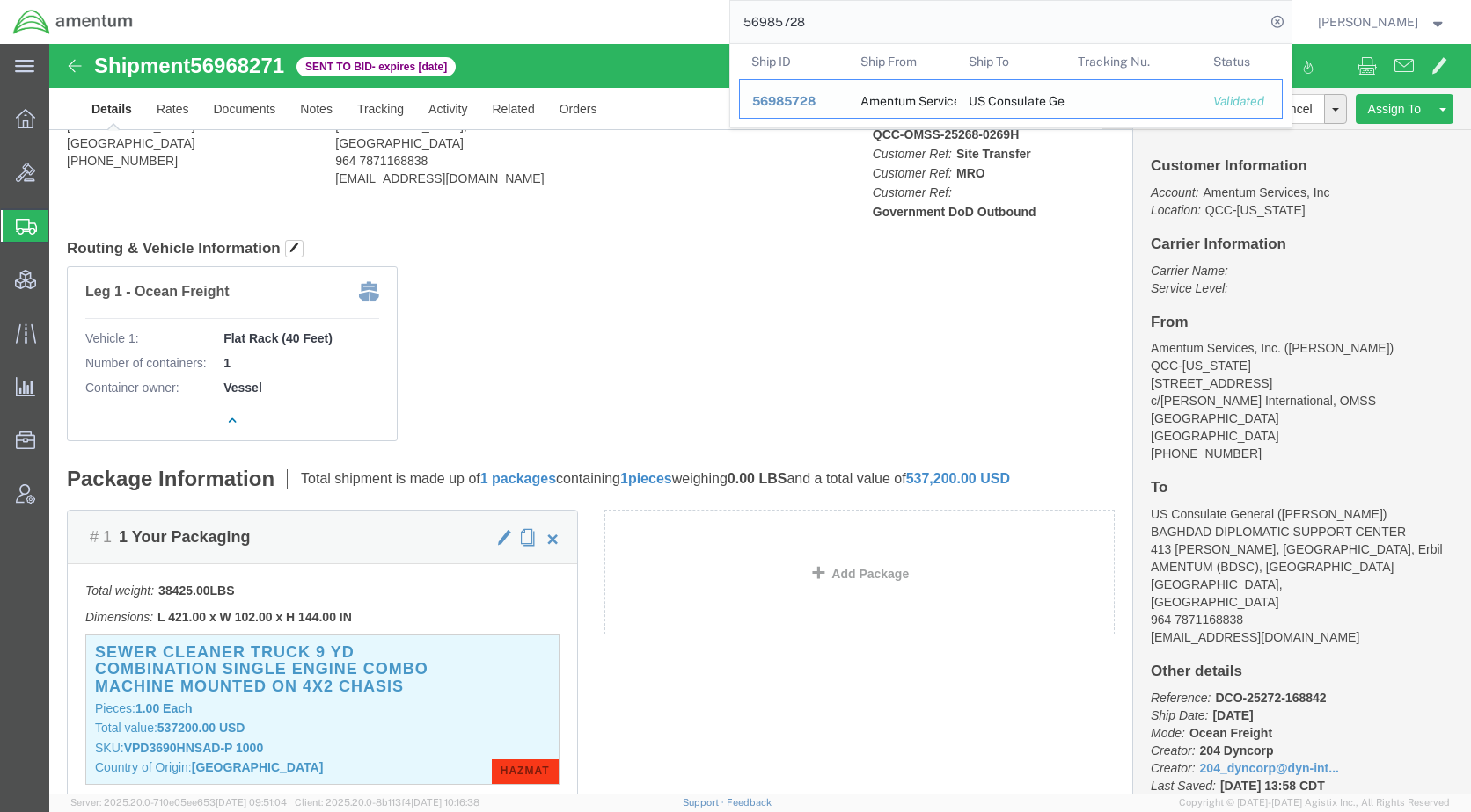
click at [815, 101] on span "56985728" at bounding box center [783, 101] width 63 height 14
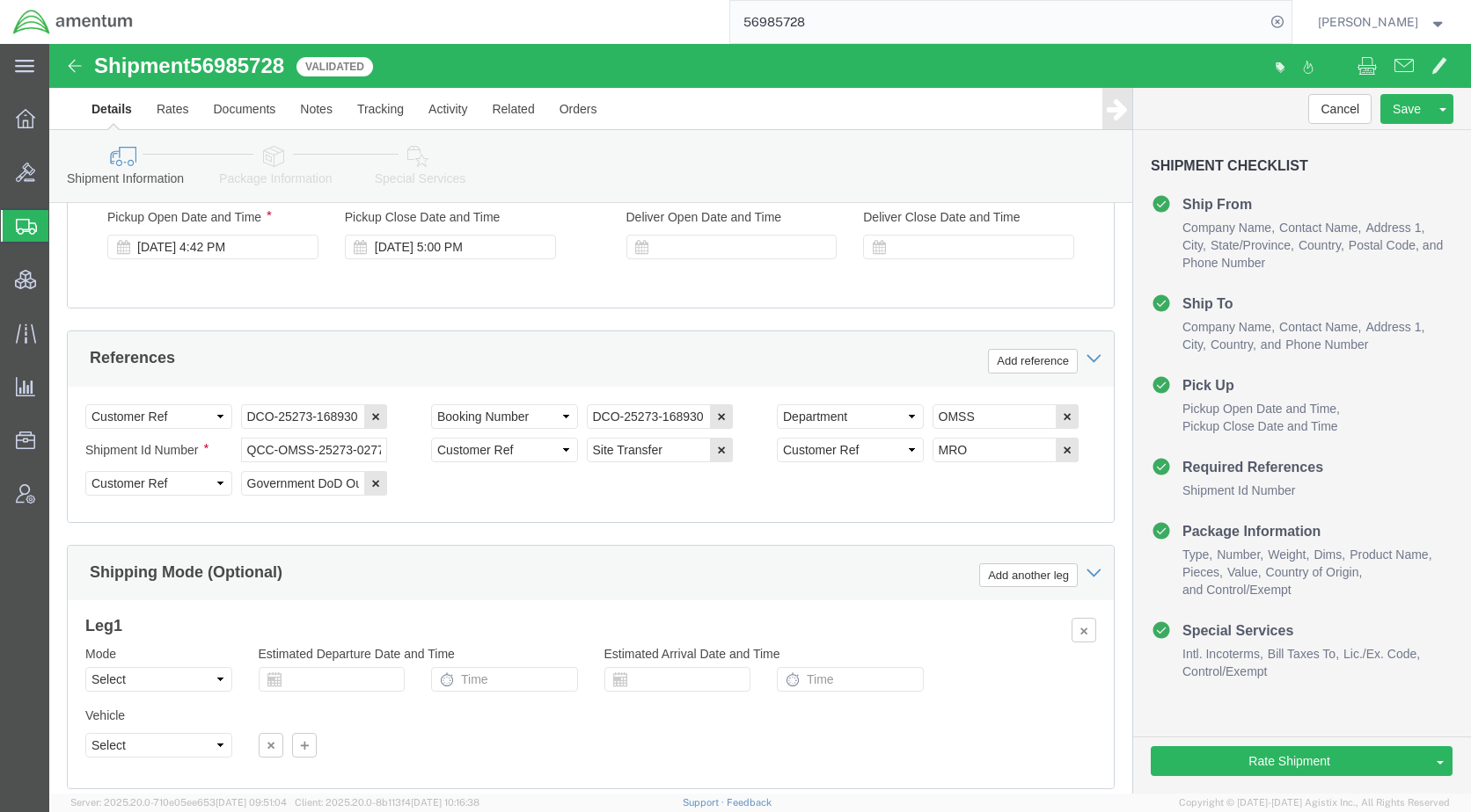
scroll to position [1157, 0]
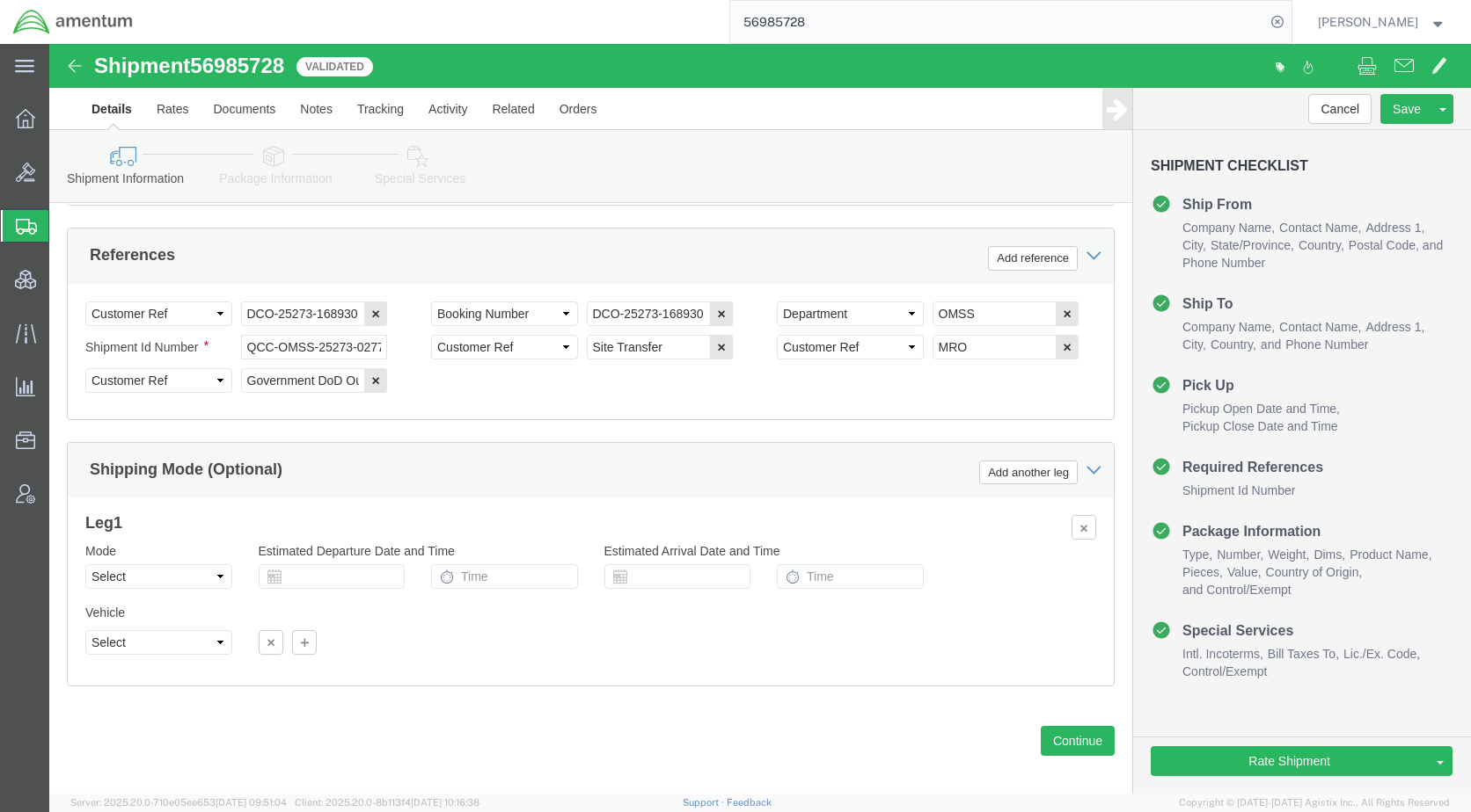
select select "42668"
select select
click select "Select Air Less than Truckload Multi-Leg Ocean Freight Rail Small Parcel Truckl…"
select select "OCN"
click select "Select Air Less than Truckload Multi-Leg Ocean Freight Rail Small Parcel Truckl…"
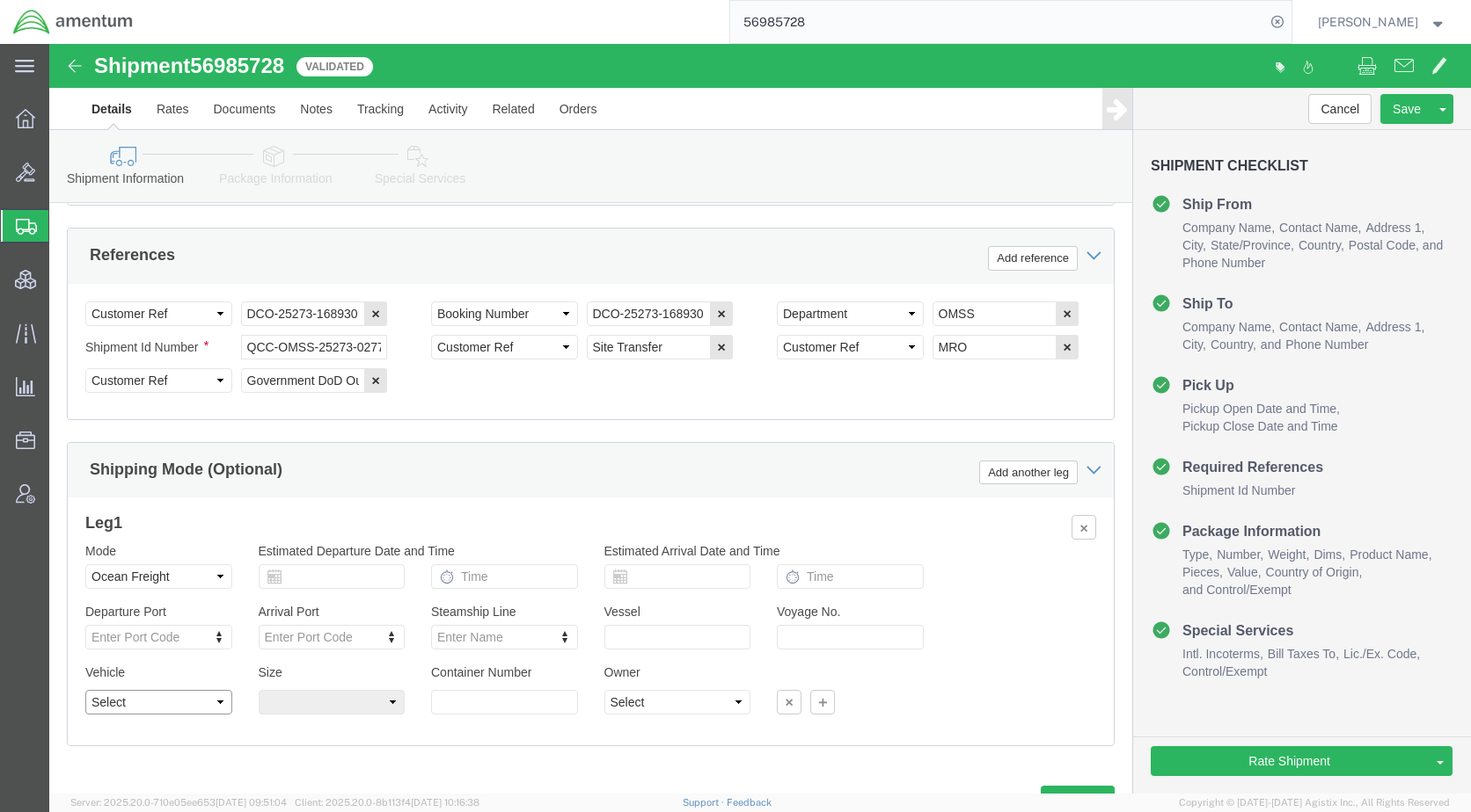
click select "Select Flat Rack Insulated Open Top Oversized Equipment Refrigerated Roll-on/Ro…"
select select "FLRK"
click select "Select Flat Rack Insulated Open Top Oversized Equipment Refrigerated Roll-on/Ro…"
click select "Select 40 Feet 45 Feet High Cube 45 Feet 20 Feet 40 Feet High Cube 20 Feet High…"
select select "40FT"
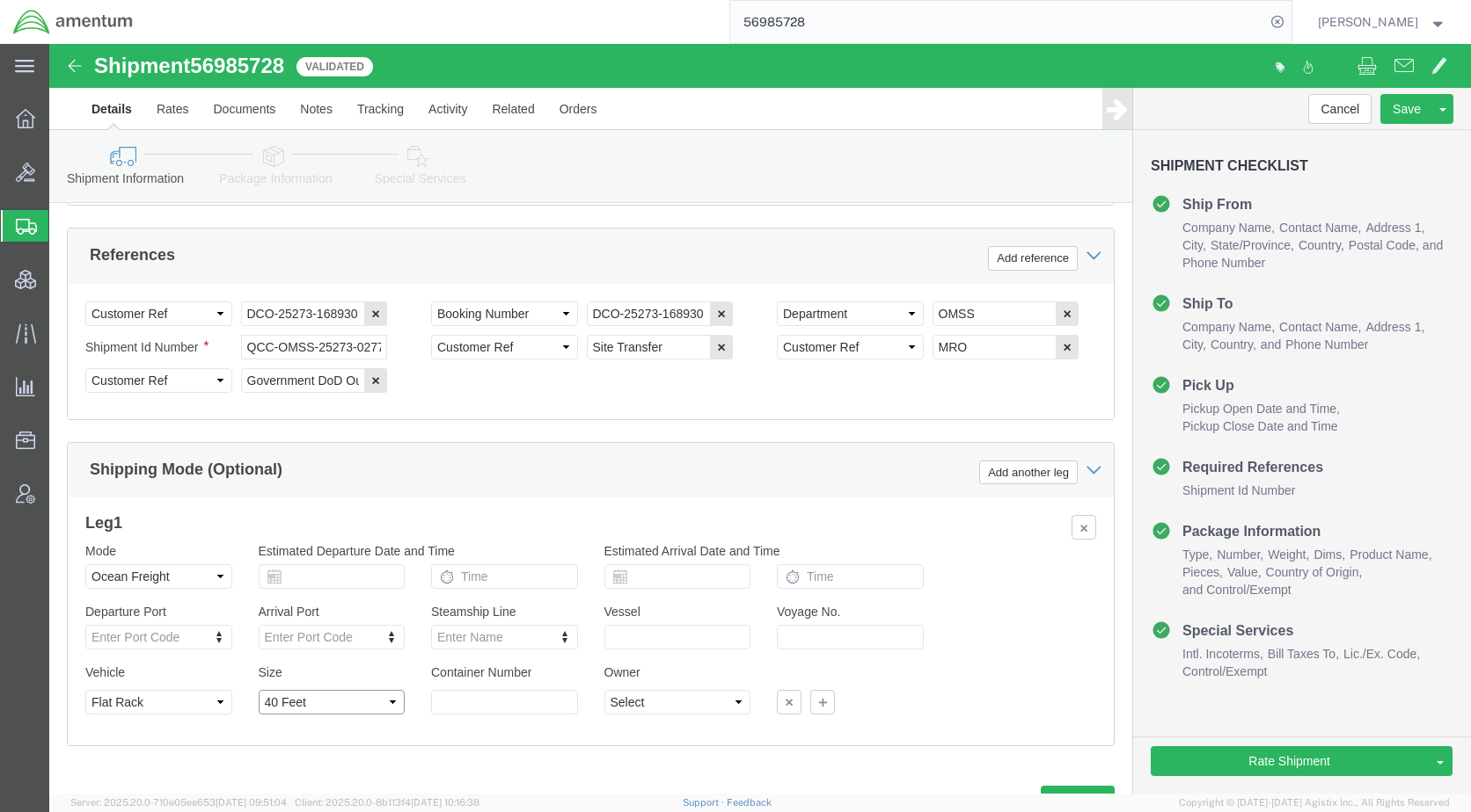
click select "Select 40 Feet 45 Feet High Cube 45 Feet 20 Feet 40 Feet High Cube 20 Feet High…"
click div "Departure Port Enter Port Code Arrival Port Enter Port Code Airline Steamship L…"
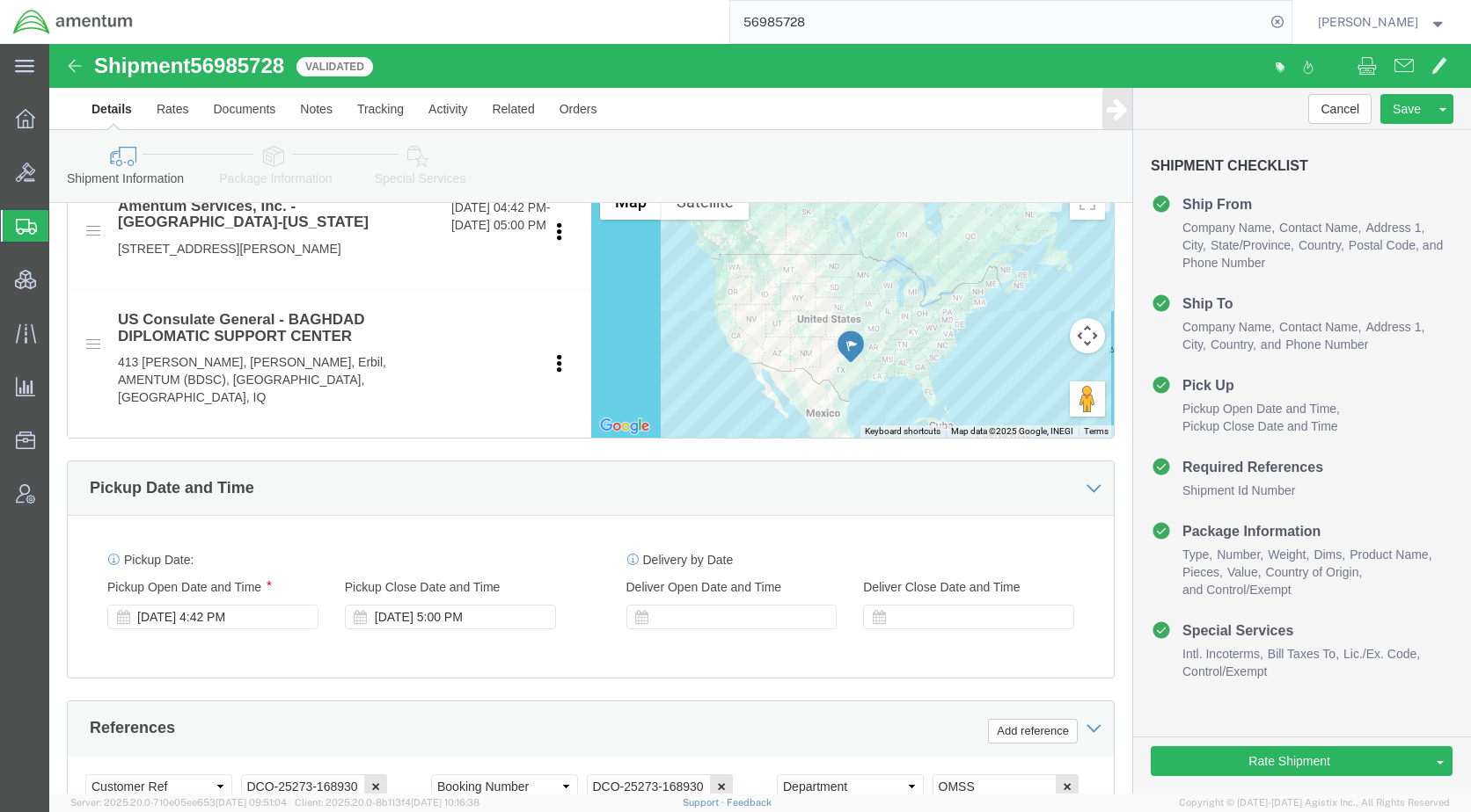
scroll to position [689, 0]
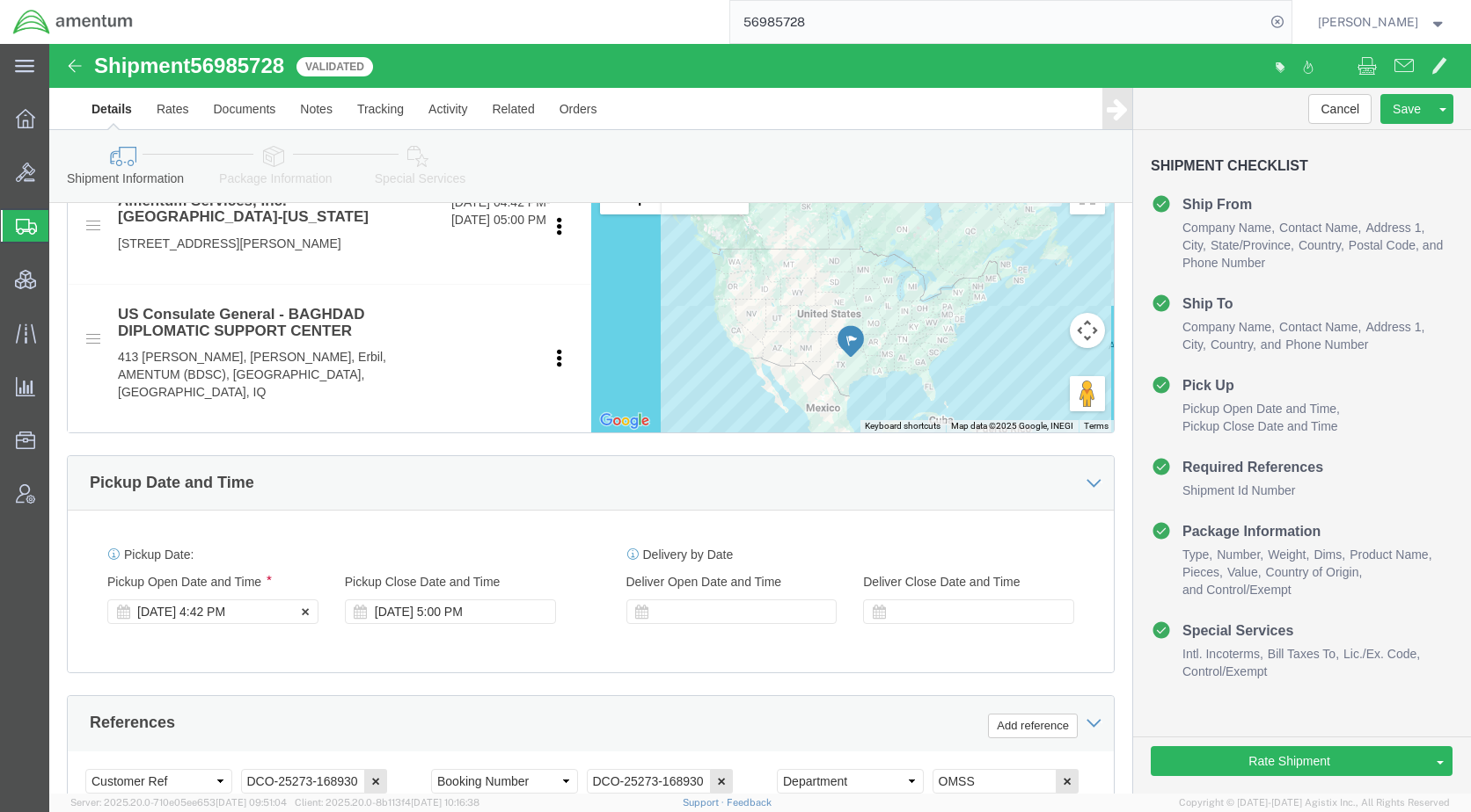
click div "[DATE] 4:42 PM"
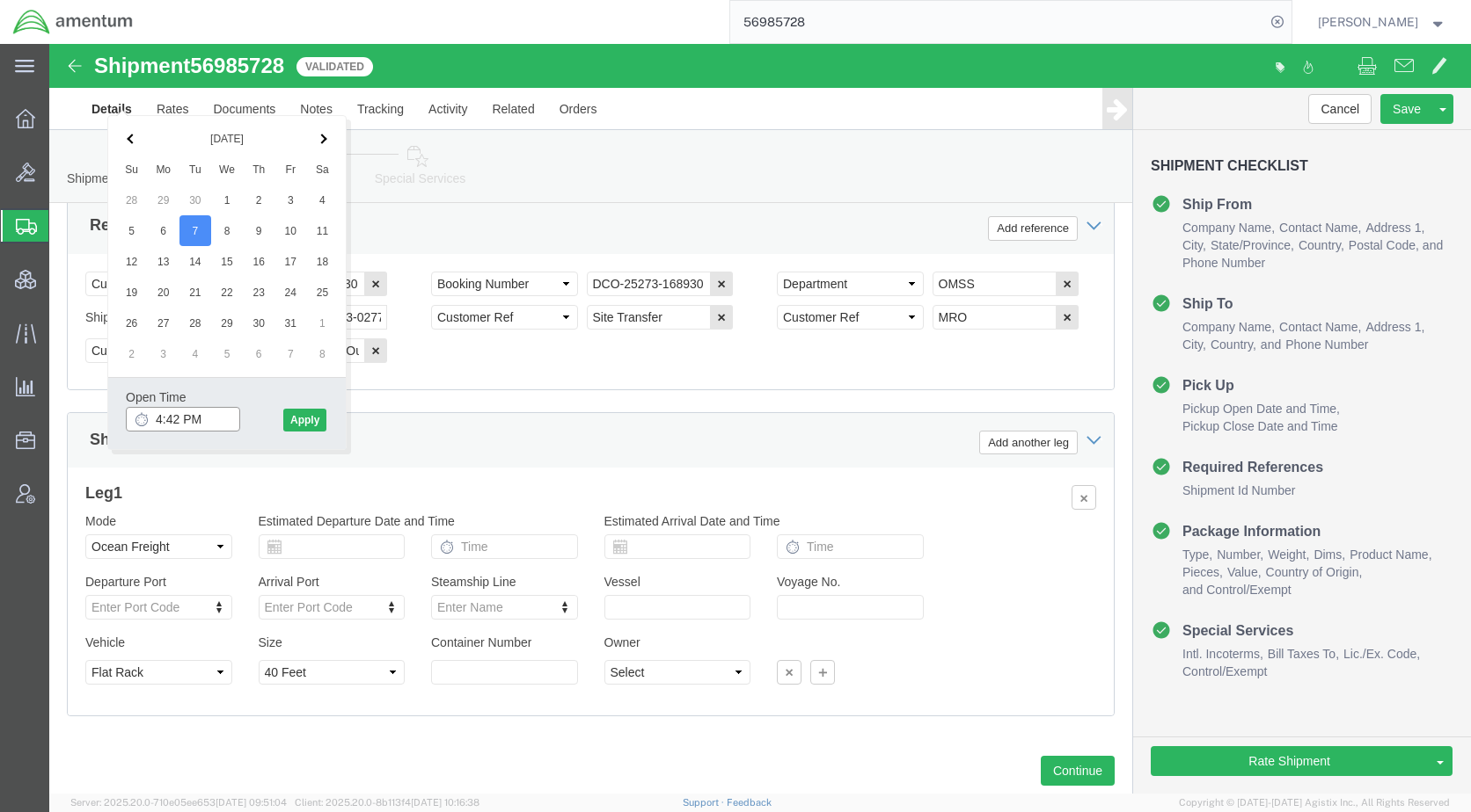
click input "4:42 PM"
type input "12:42 PM"
click button "Apply"
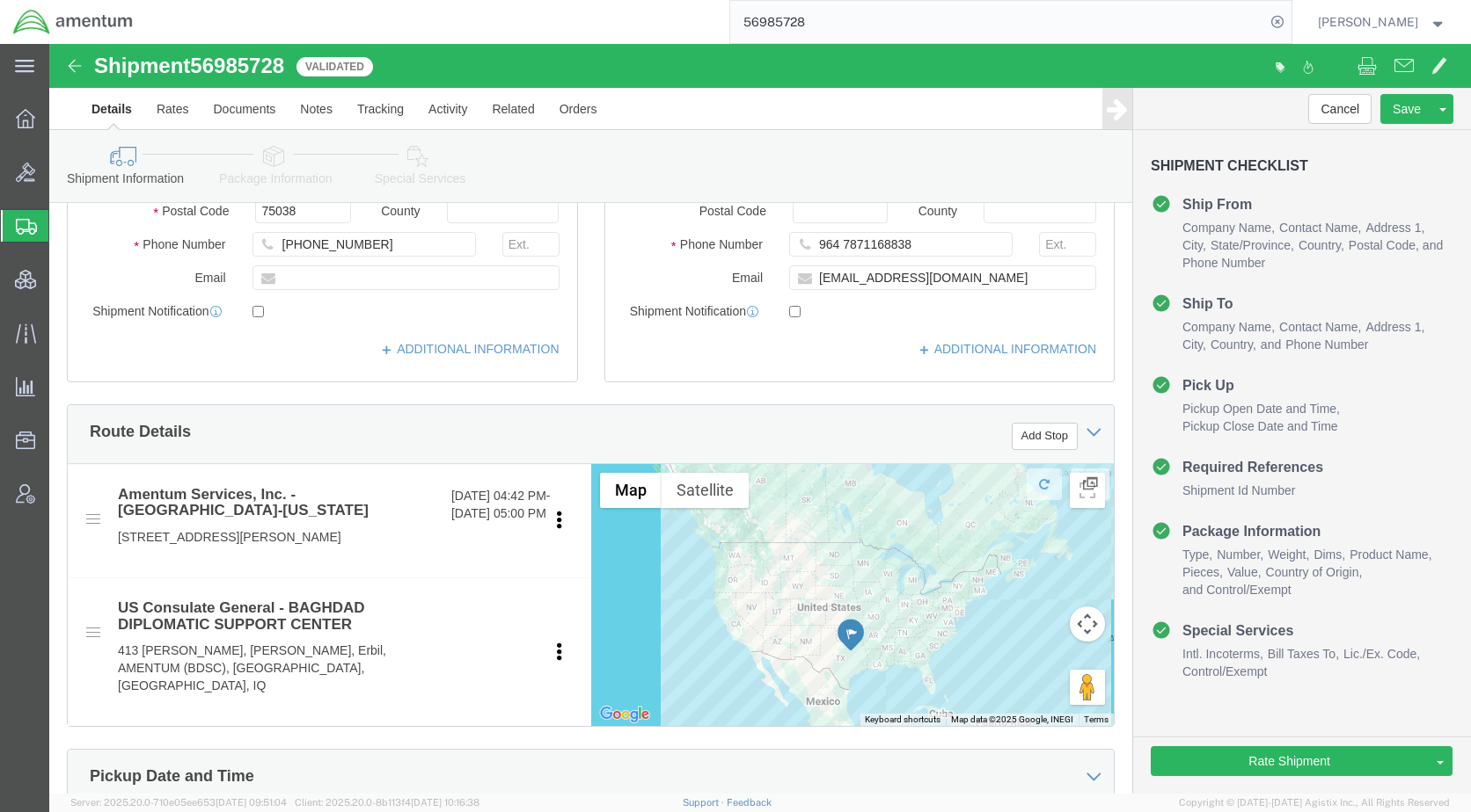
scroll to position [0, 0]
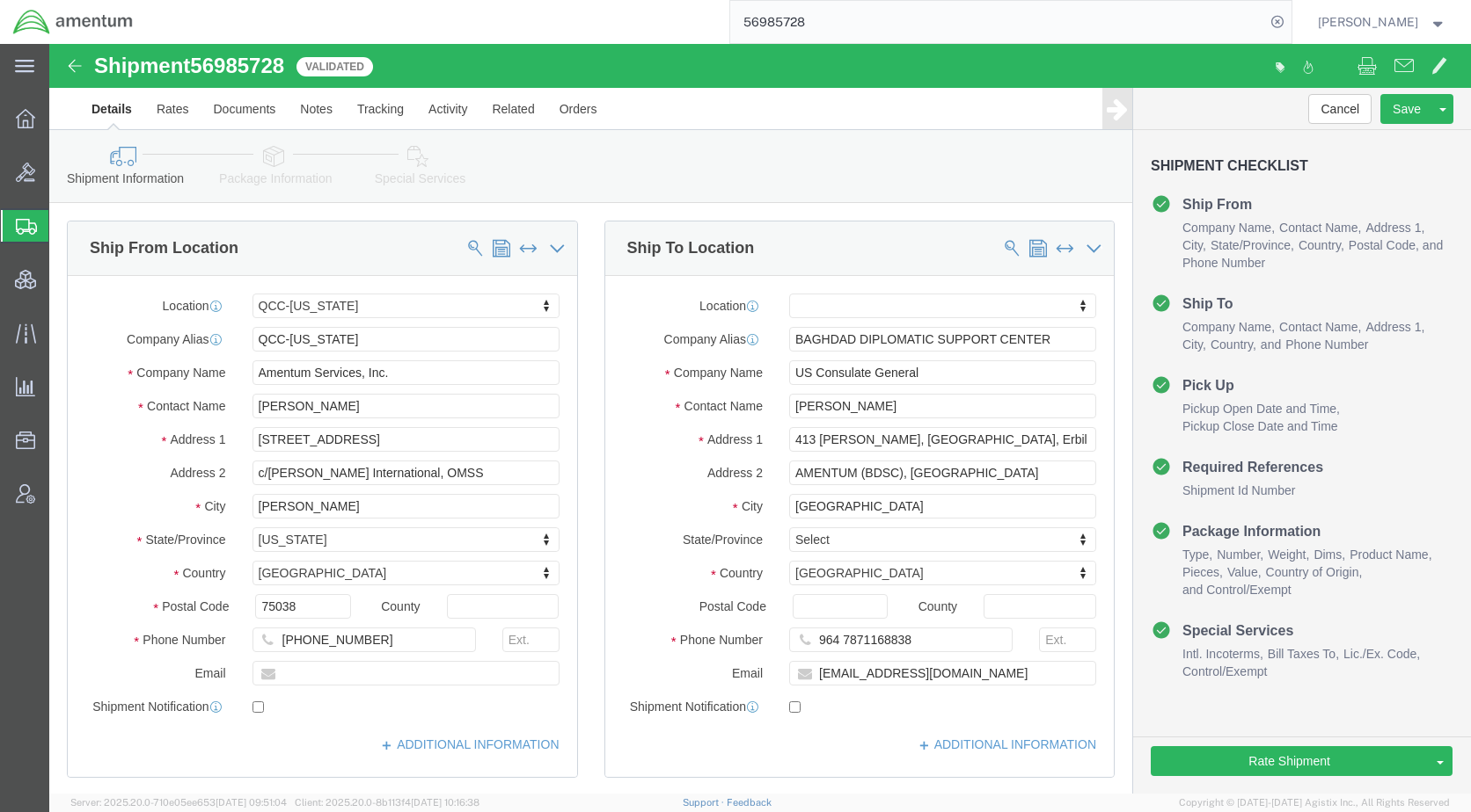
click icon
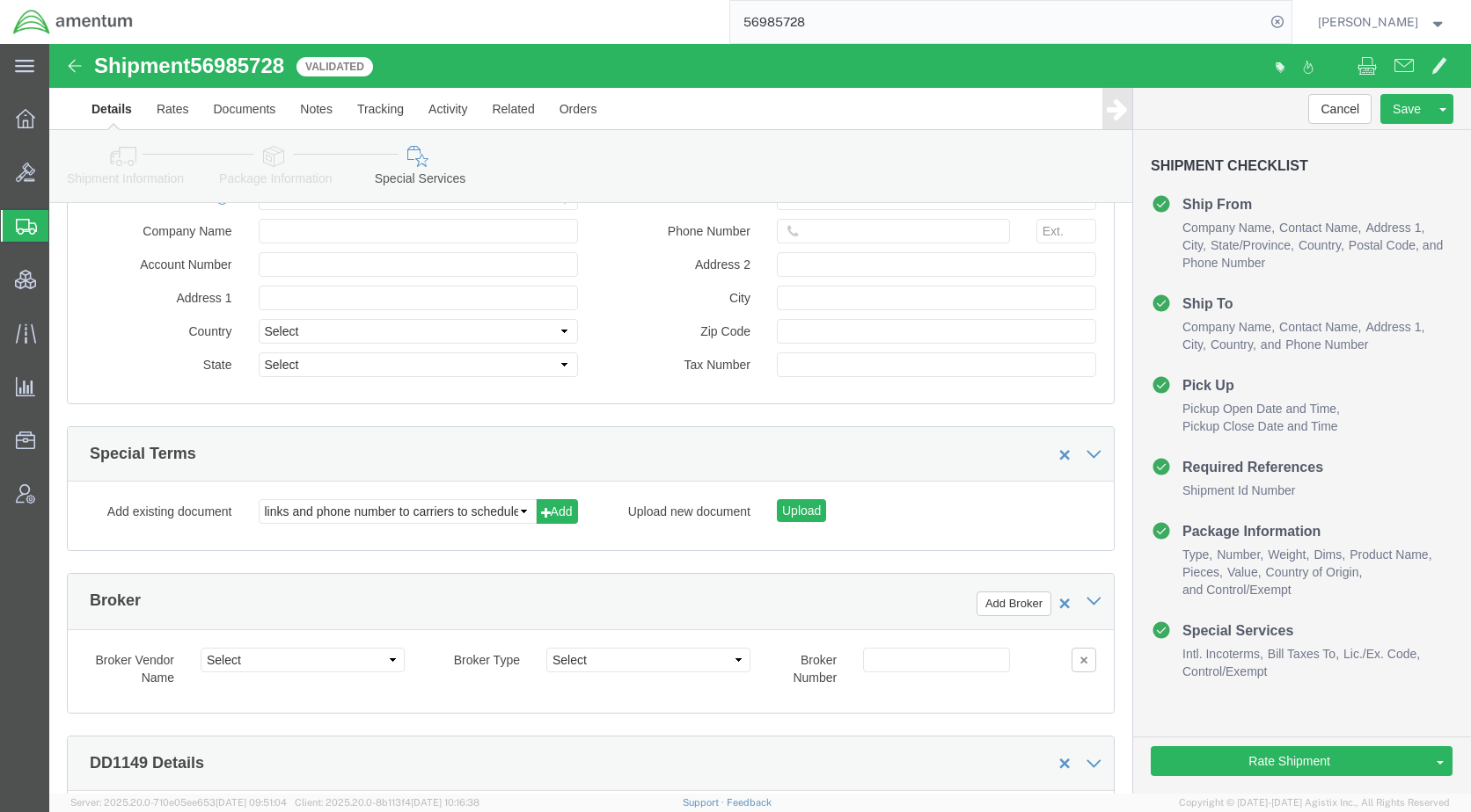
scroll to position [2813, 0]
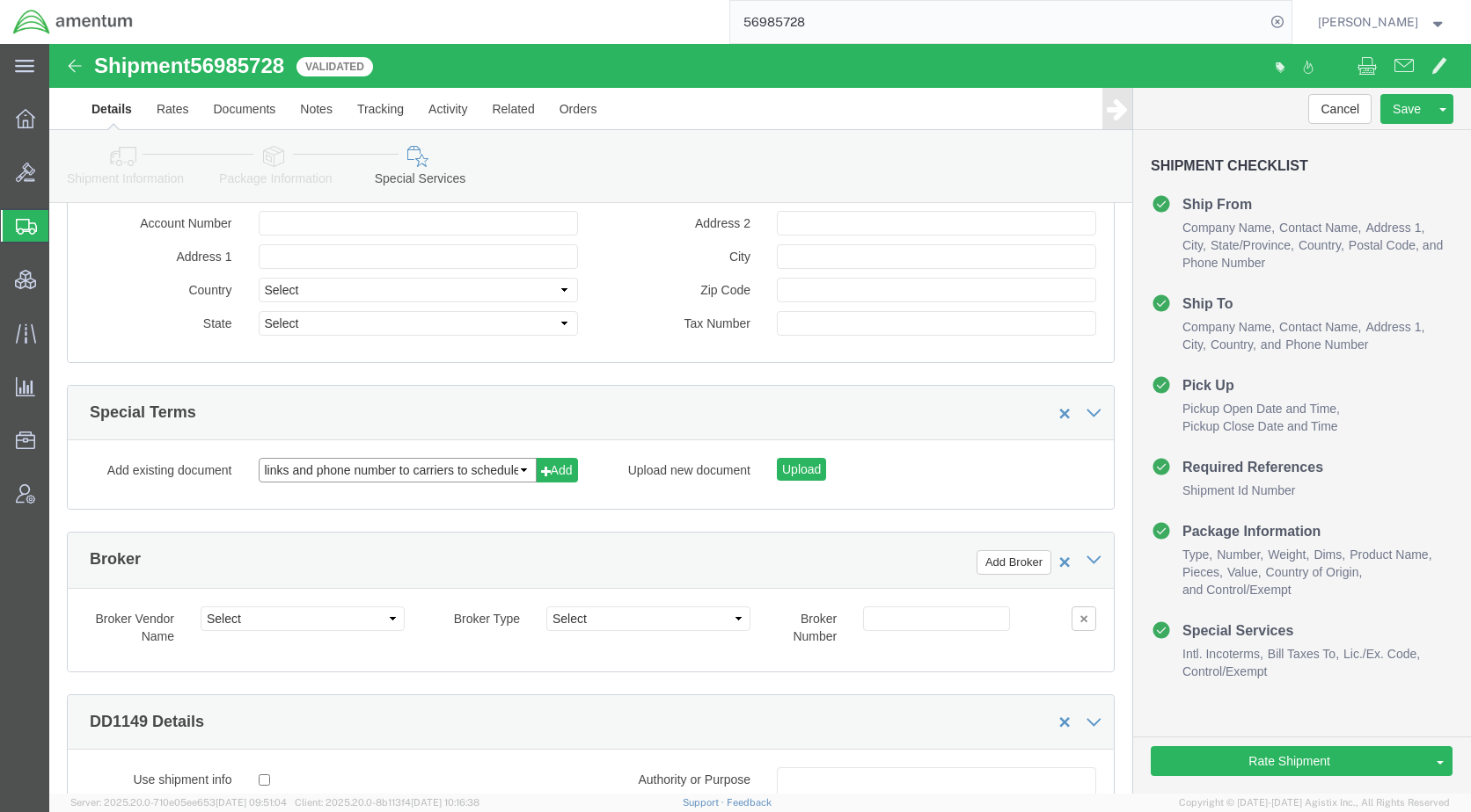
click select "links and phone number to carriers to schedule a pickup instructions for US imp…"
select select "109858249"
click select "links and phone number to carriers to schedule a pickup instructions for US imp…"
click button "Add"
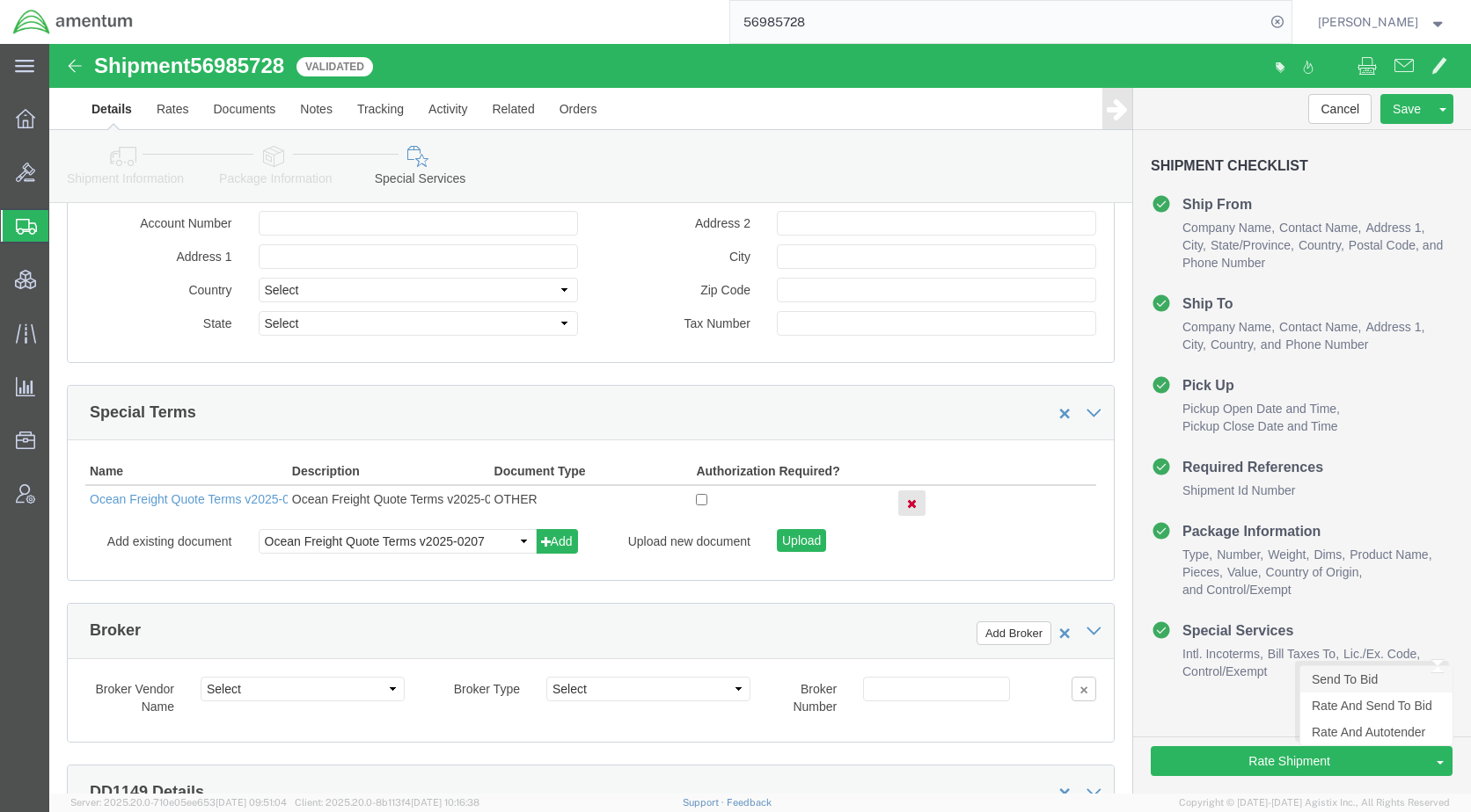
click link "Send To Bid"
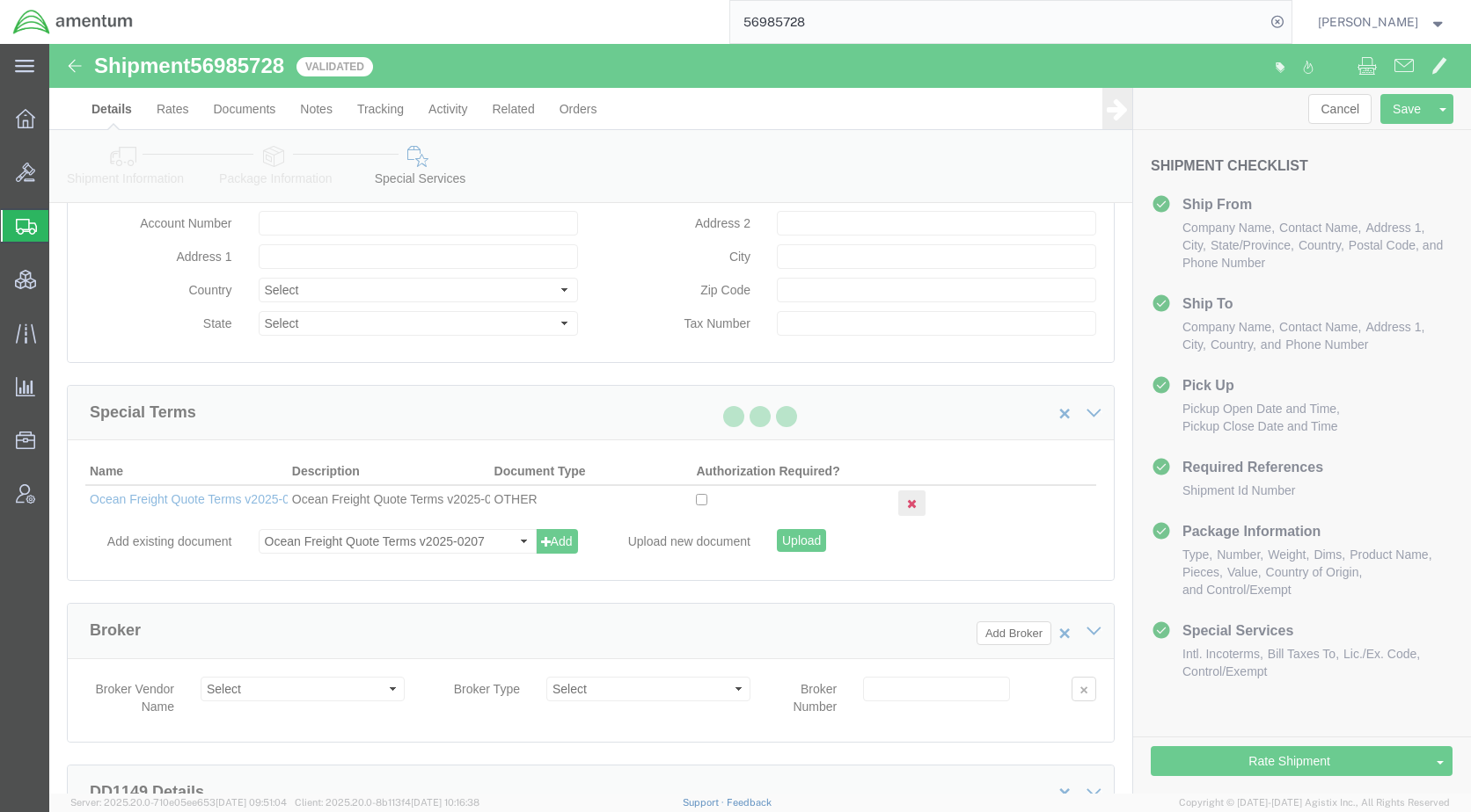
select select
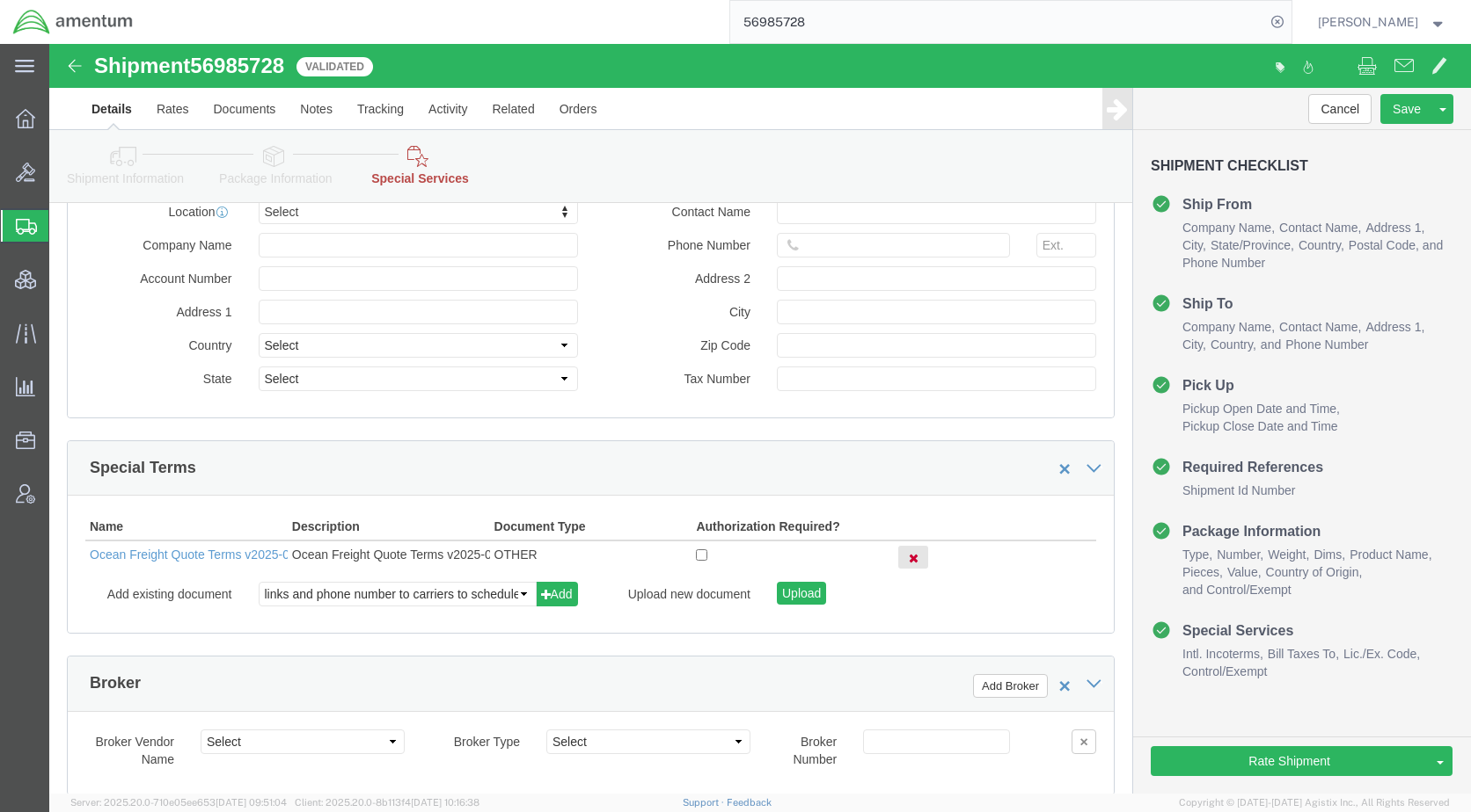
select select "DEPARTMENT"
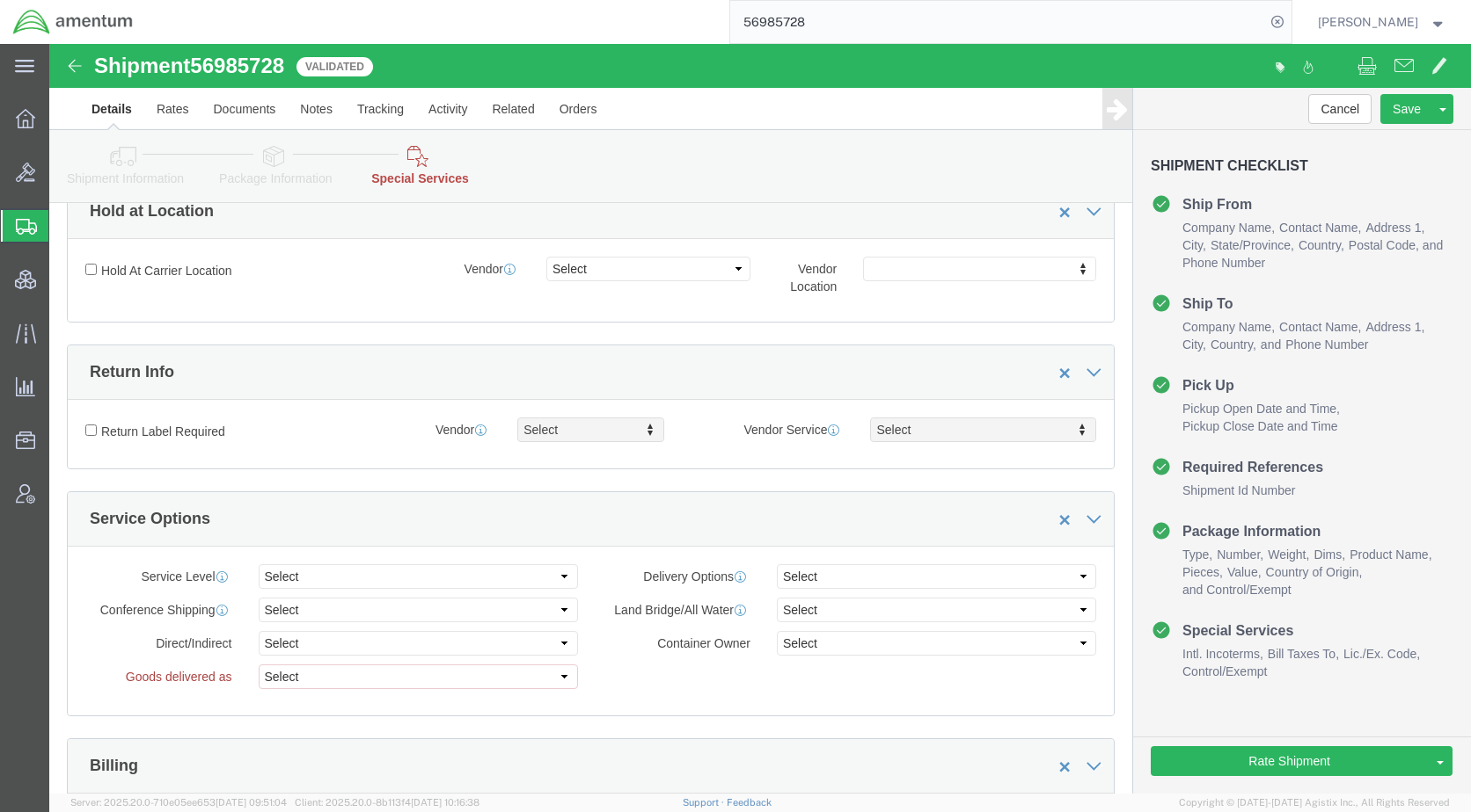
scroll to position [439, 0]
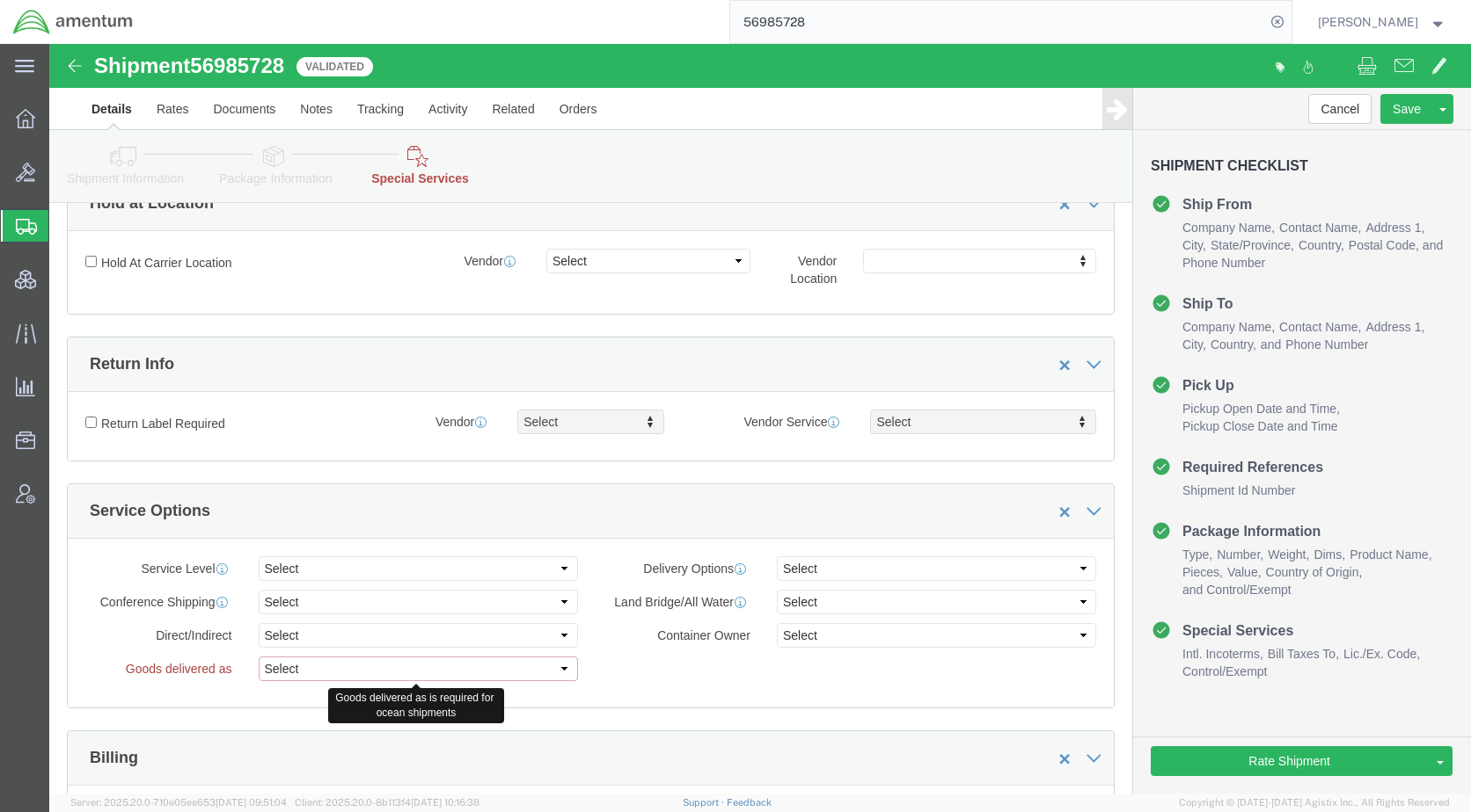
click select "Select Break bulk cargo Bulk packages Unitized cargo"
select select "BULKPACKAGE"
click select "Select Break bulk cargo Bulk packages Unitized cargo"
drag, startPoint x: 1285, startPoint y: 636, endPoint x: 1276, endPoint y: 635, distance: 9.1
click link "Send To Bid"
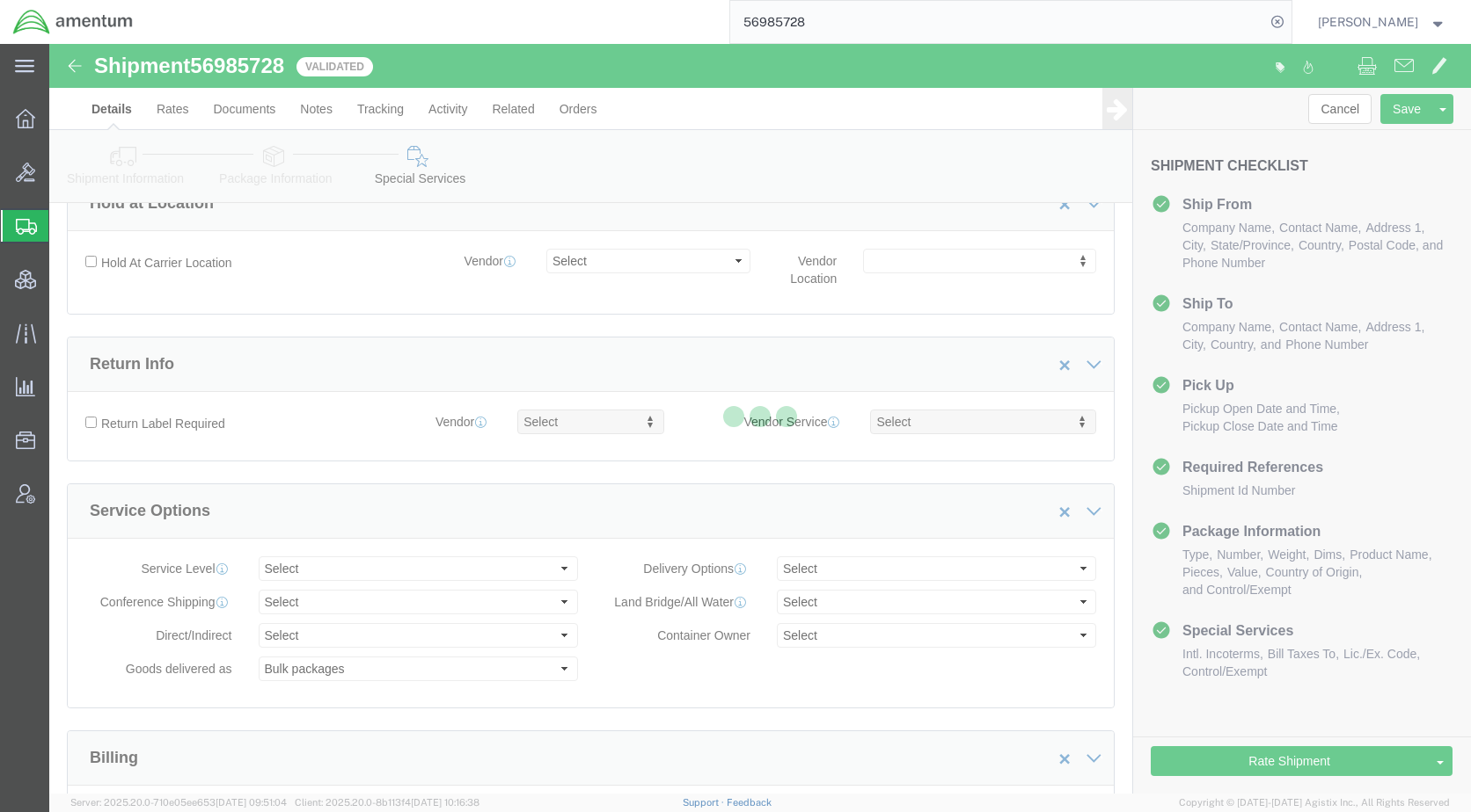
select select "OCN"
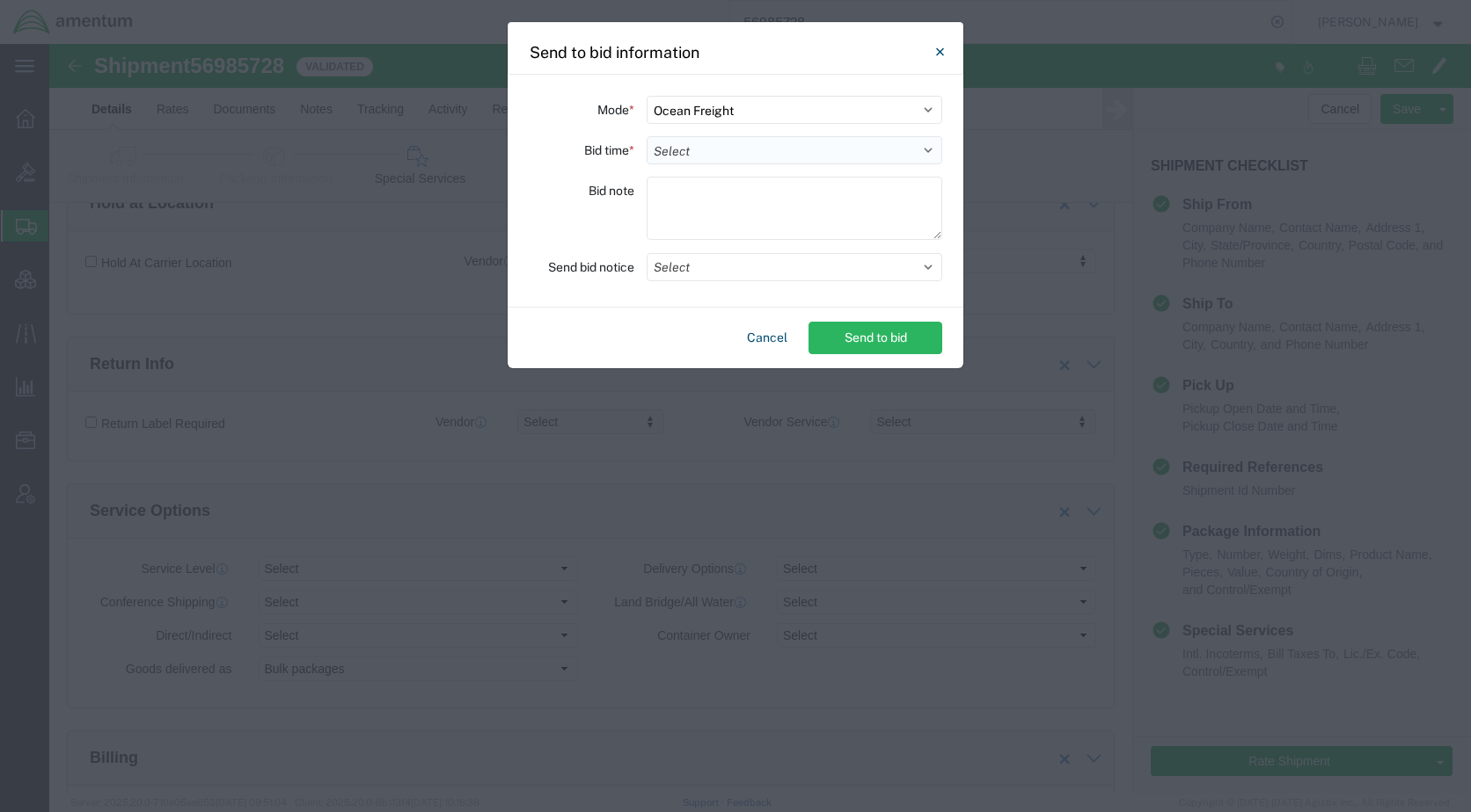
click at [694, 146] on select "Select 30 Min (Rush) 1 Hour (Rush) 2 Hours (Rush) 4 Hours (Rush) 8 Hours (Rush)…" at bounding box center [794, 150] width 296 height 28
select select "144"
click at [646, 136] on select "Select 30 Min (Rush) 1 Hour (Rush) 2 Hours (Rush) 4 Hours (Rush) 8 Hours (Rush)…" at bounding box center [794, 150] width 296 height 28
click at [694, 269] on button "Select" at bounding box center [794, 267] width 296 height 28
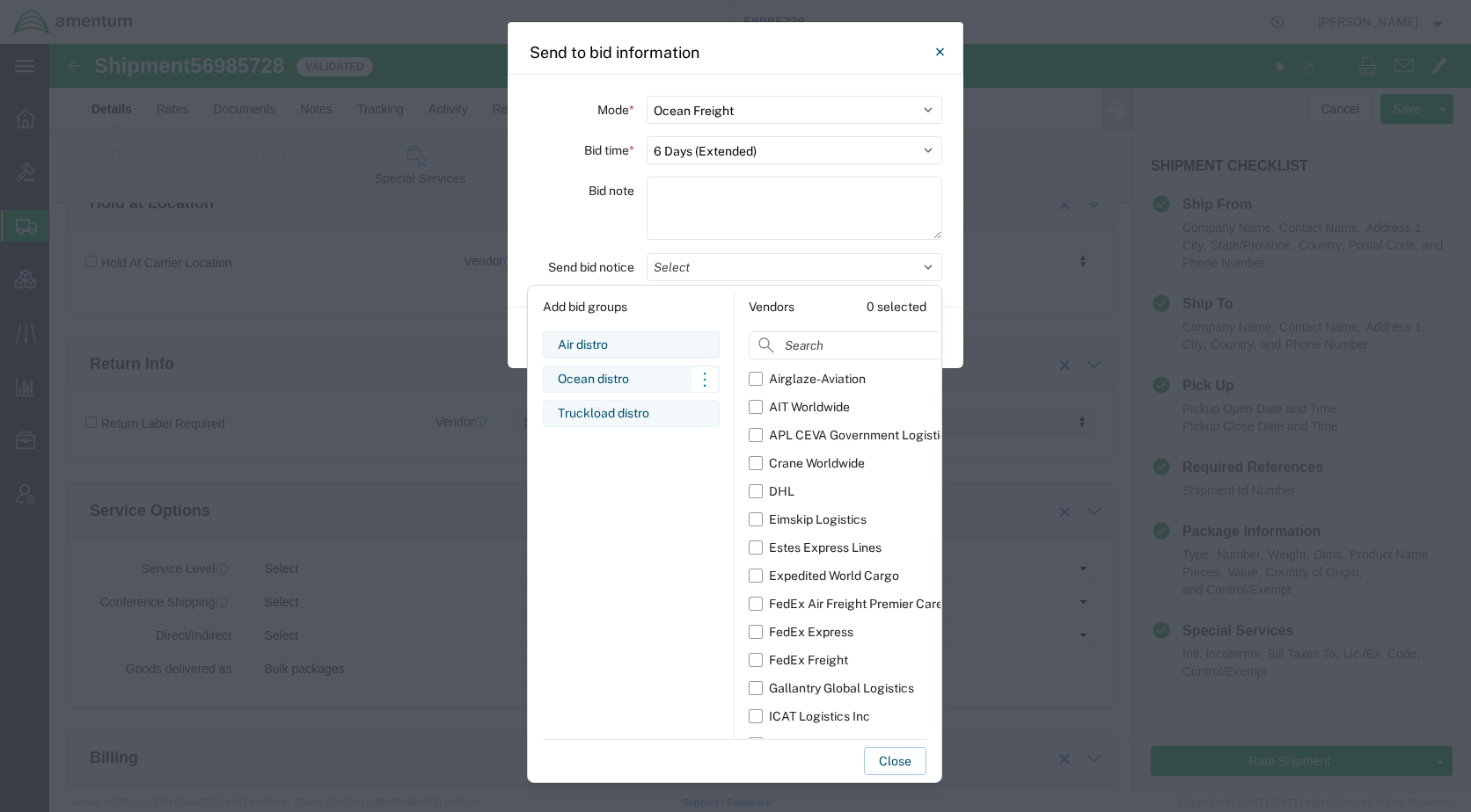
click at [607, 379] on div "Ocean distro" at bounding box center [630, 380] width 146 height 19
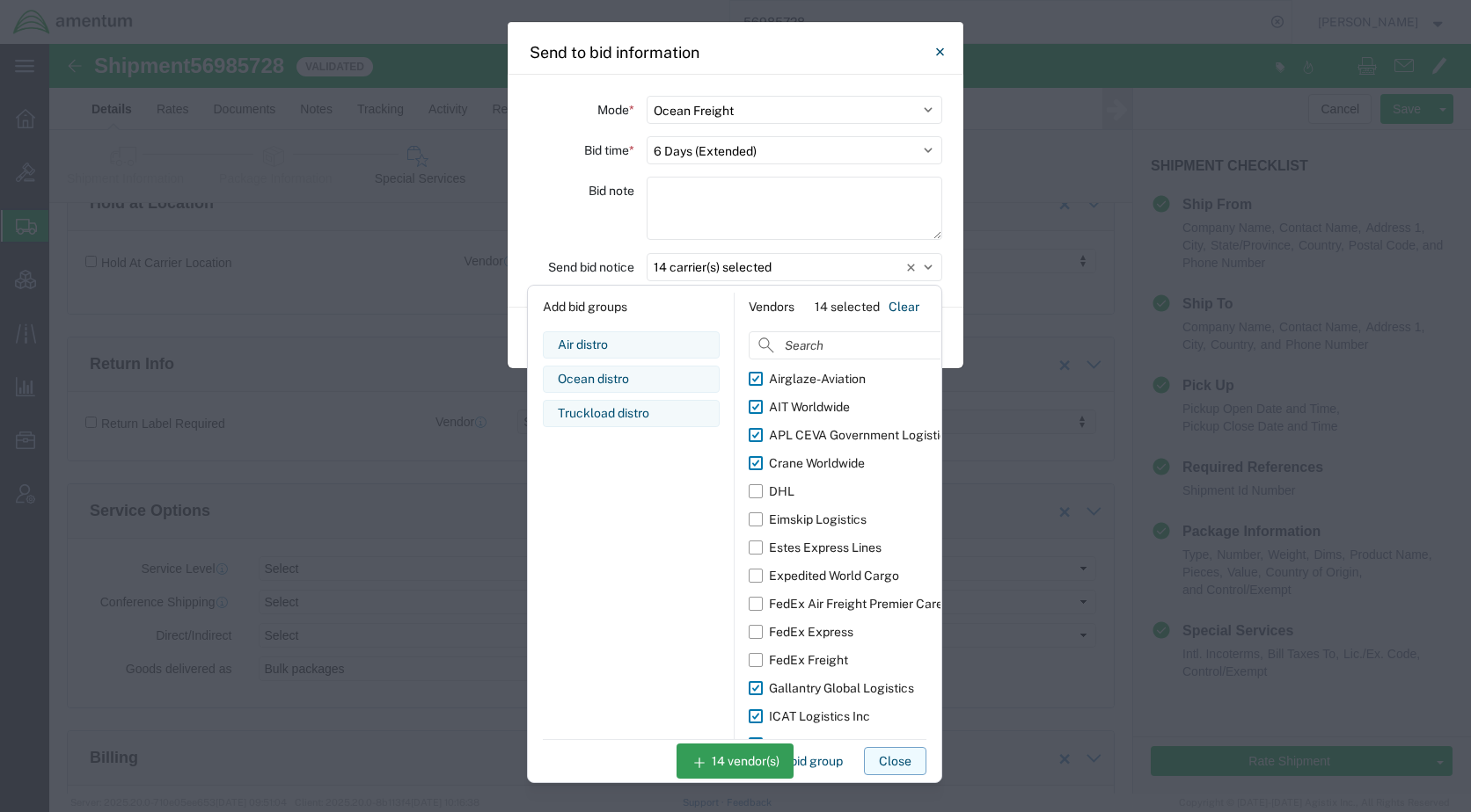
click at [890, 764] on button "Close" at bounding box center [895, 761] width 62 height 28
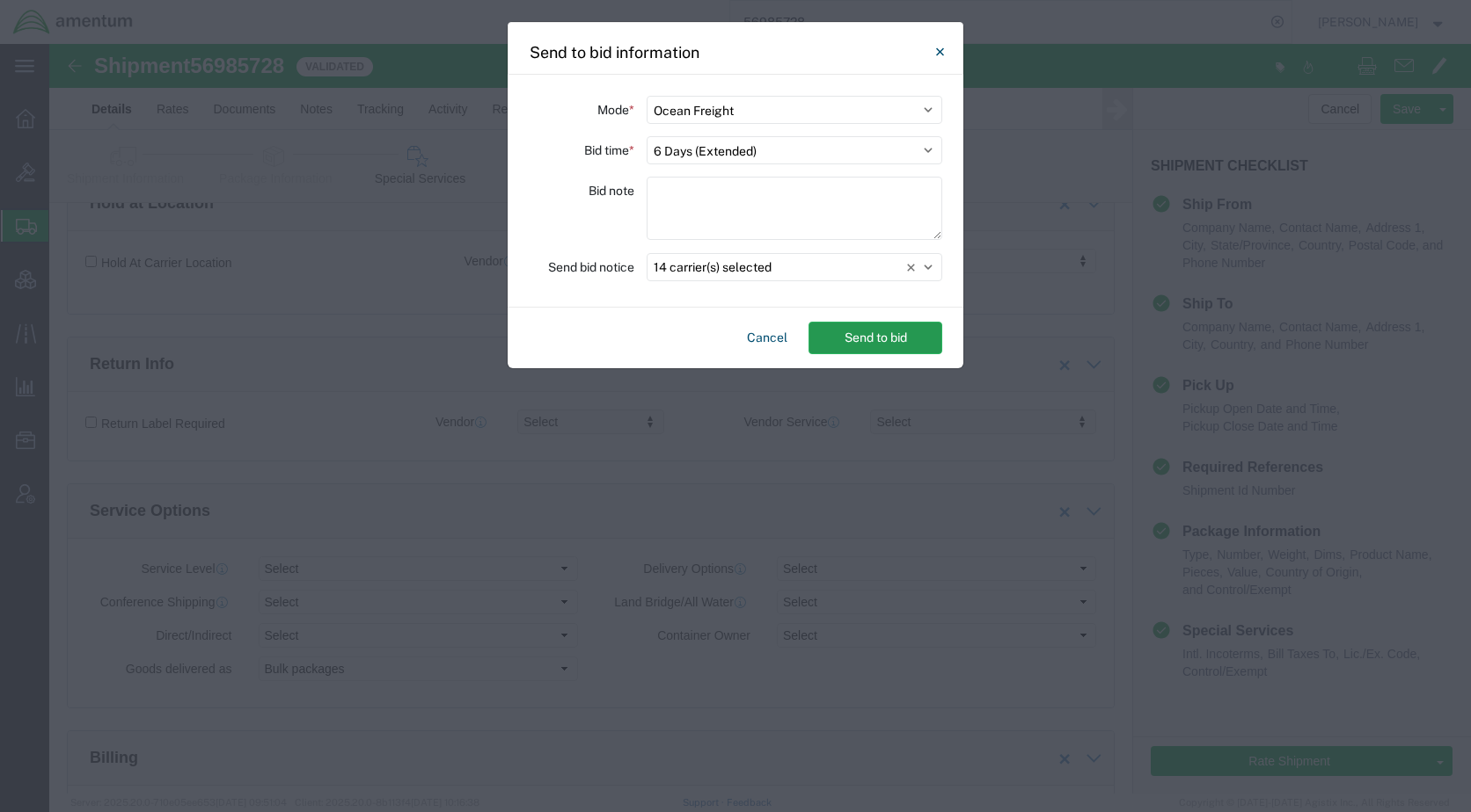
click at [847, 333] on button "Send to bid" at bounding box center [876, 338] width 134 height 32
